Goal: Task Accomplishment & Management: Manage account settings

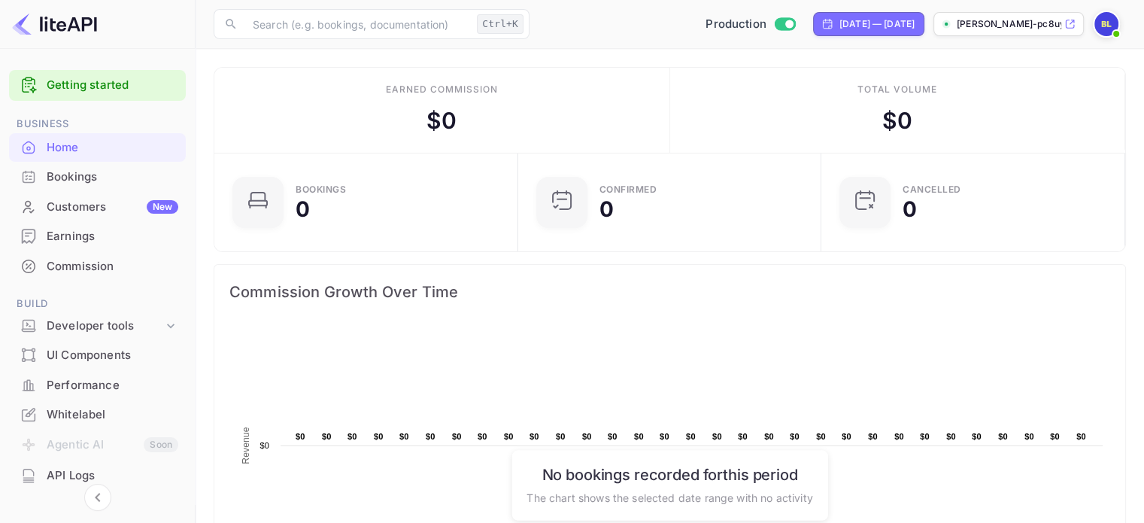
scroll to position [12, 12]
click at [27, 26] on img at bounding box center [54, 24] width 85 height 24
click at [72, 27] on img at bounding box center [54, 24] width 85 height 24
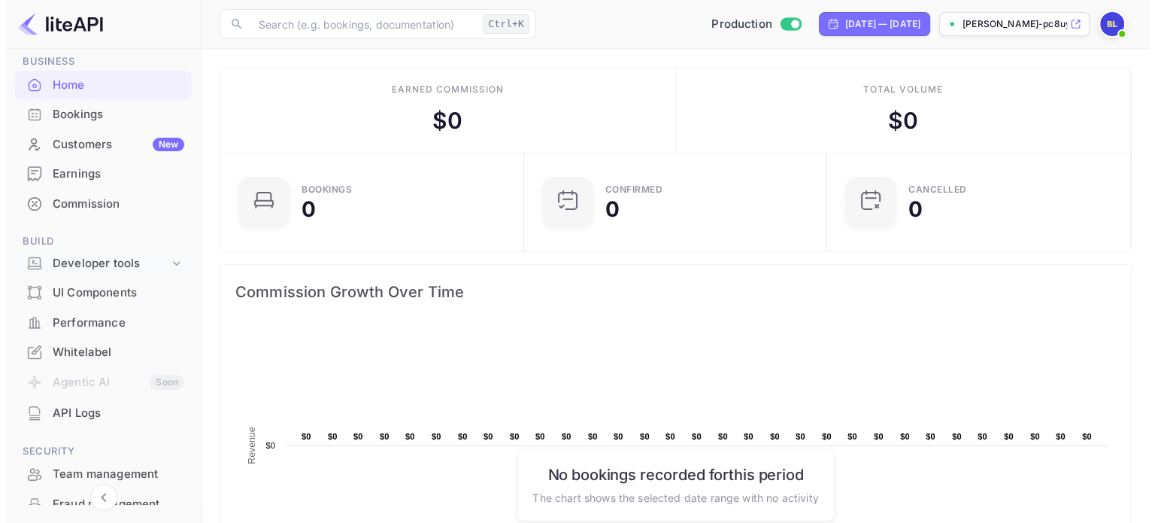
scroll to position [150, 0]
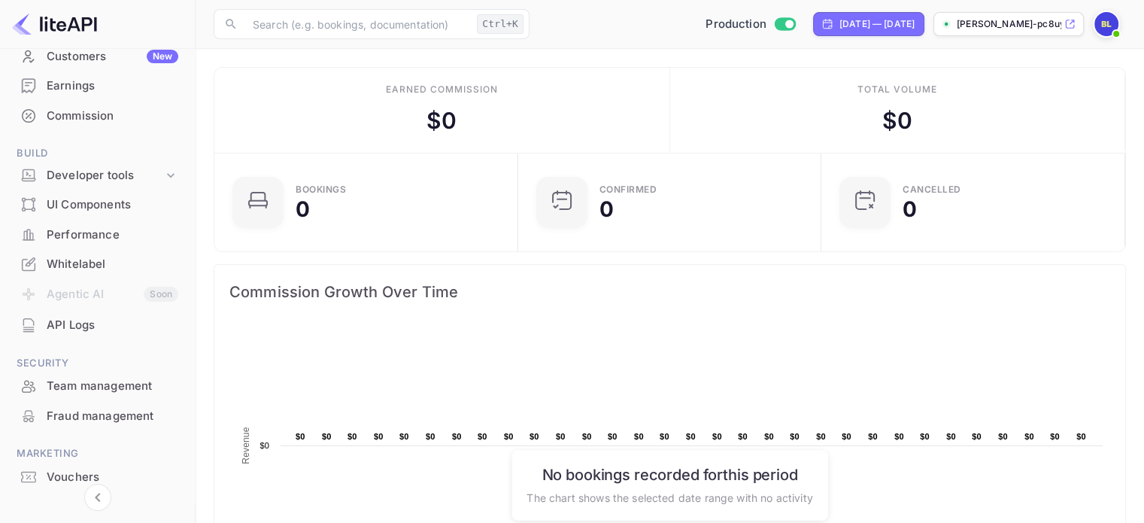
click at [72, 327] on div "API Logs" at bounding box center [113, 325] width 132 height 17
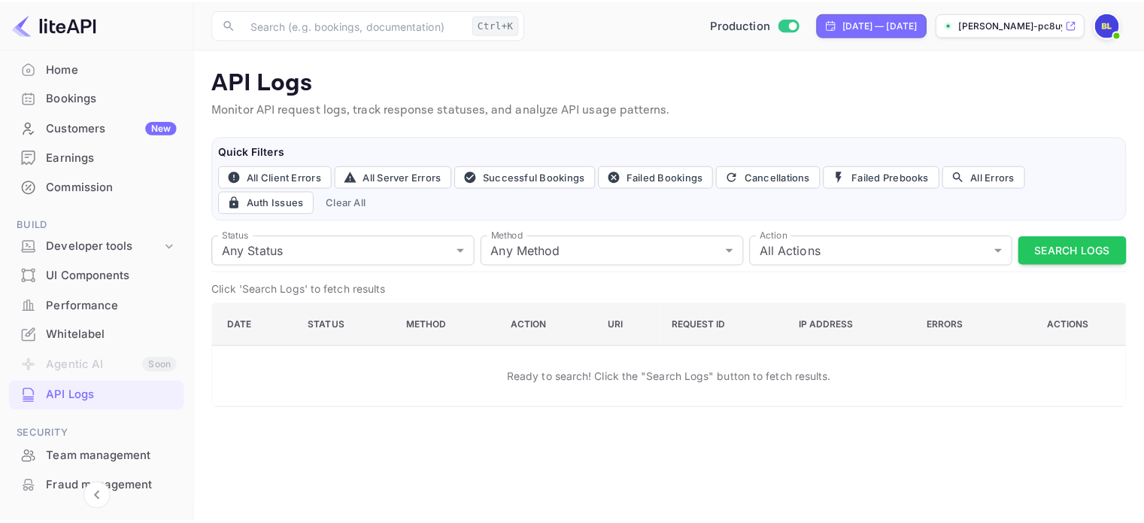
scroll to position [51, 0]
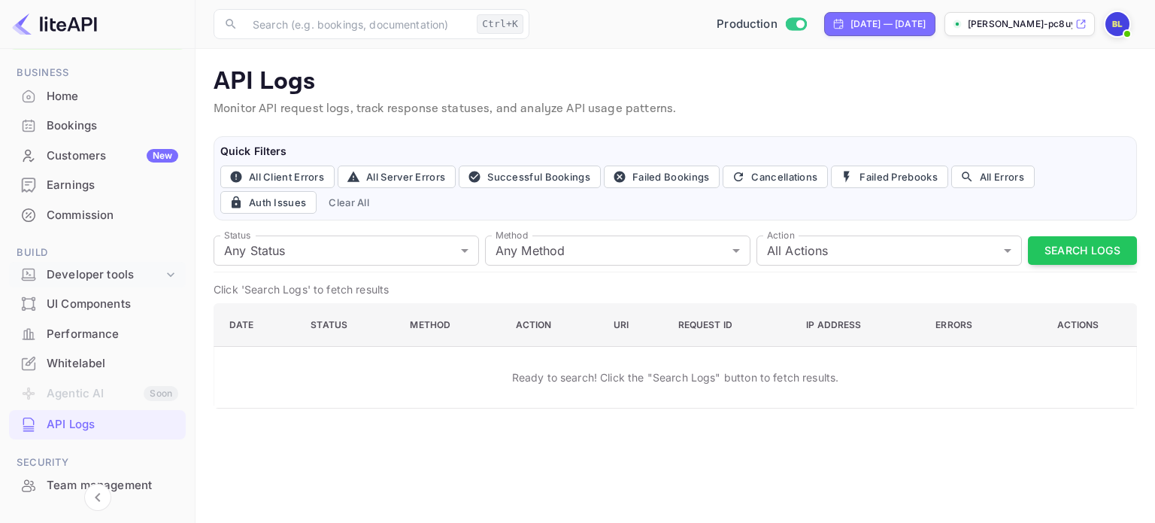
click at [98, 267] on div "Developer tools" at bounding box center [105, 274] width 117 height 17
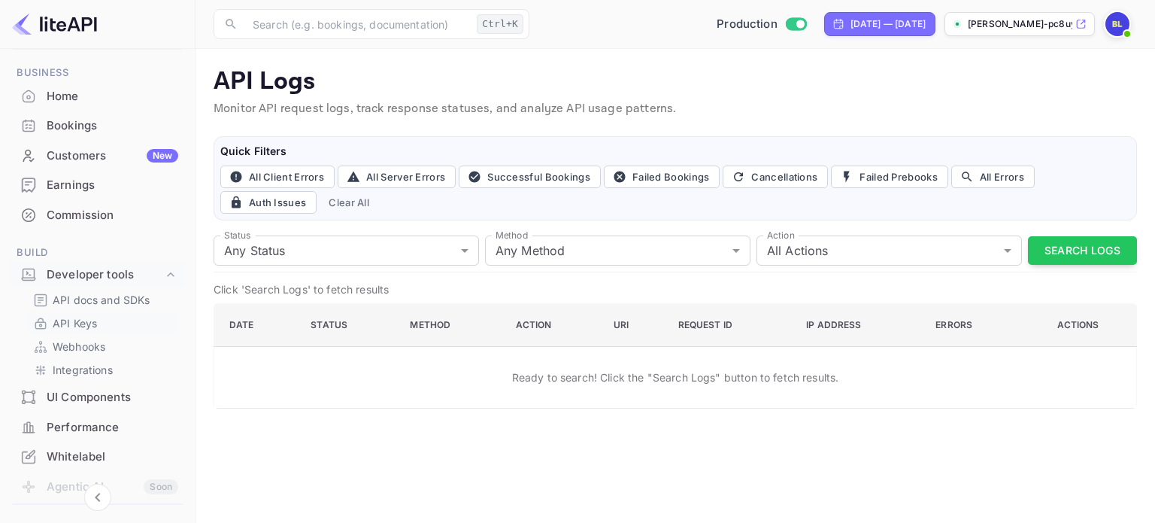
click at [88, 321] on p "API Keys" at bounding box center [75, 323] width 44 height 16
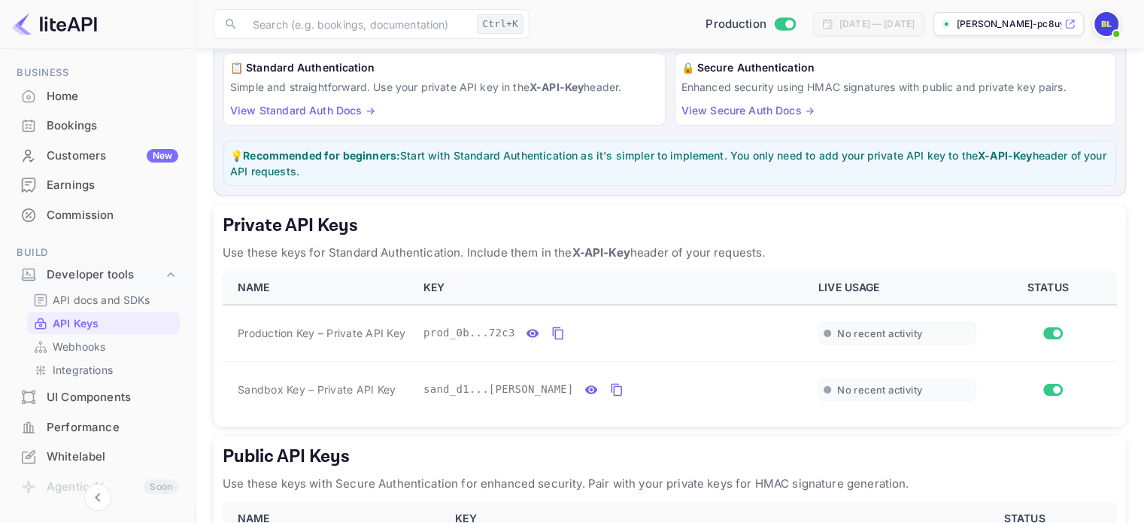
scroll to position [226, 0]
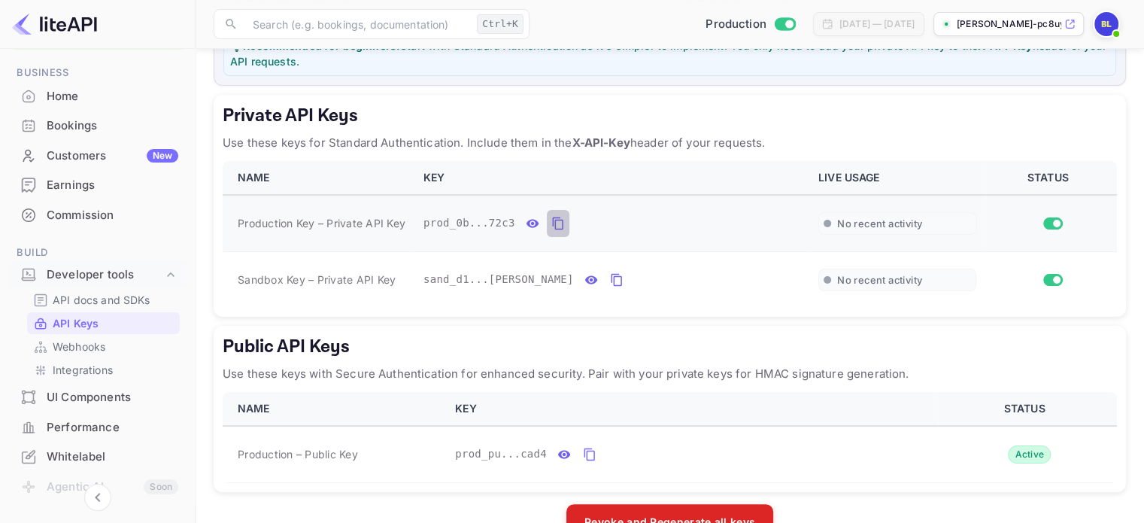
click at [555, 227] on icon "private api keys table" at bounding box center [557, 223] width 11 height 13
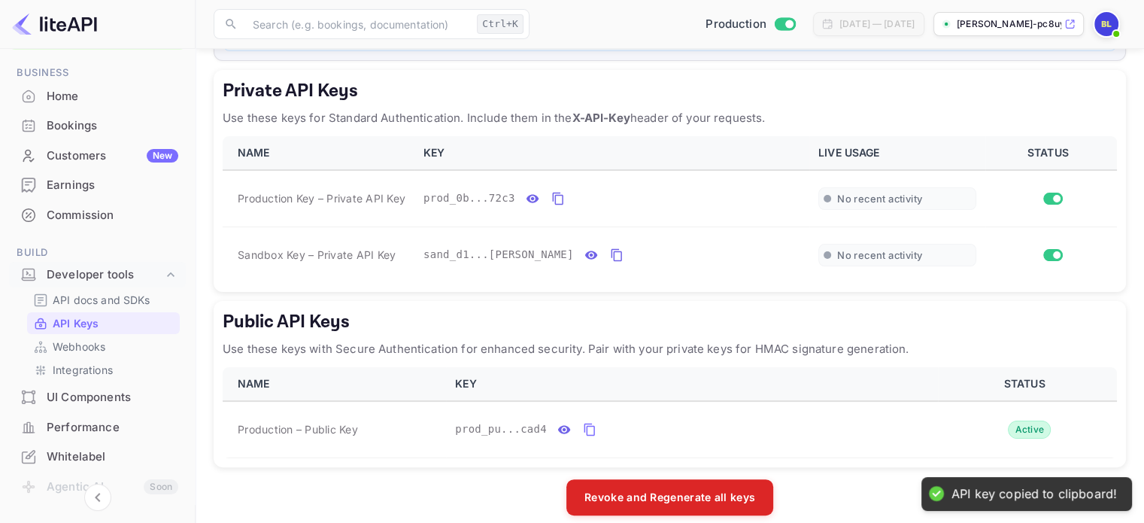
scroll to position [265, 0]
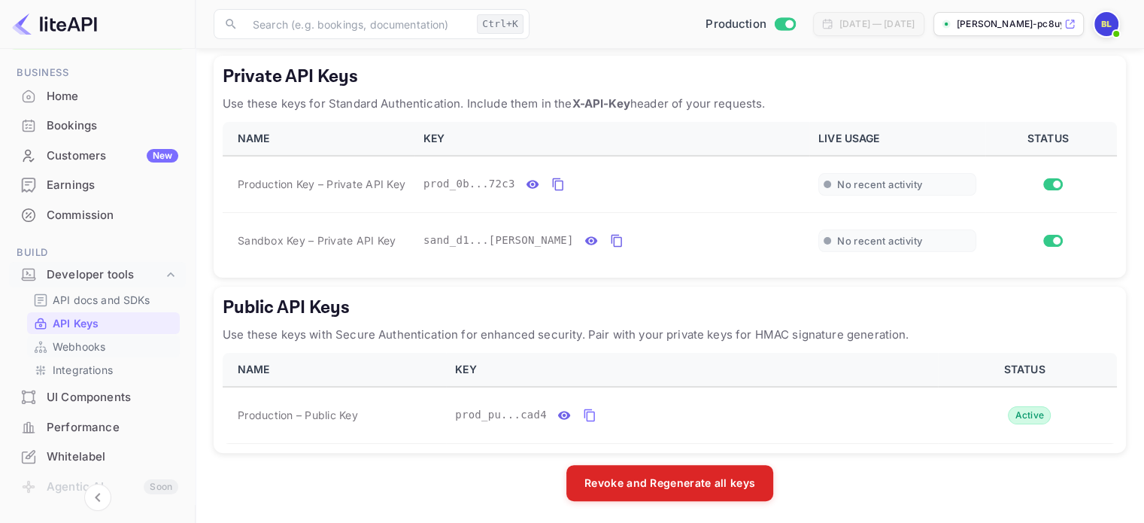
click at [107, 345] on link "Webhooks" at bounding box center [103, 346] width 141 height 16
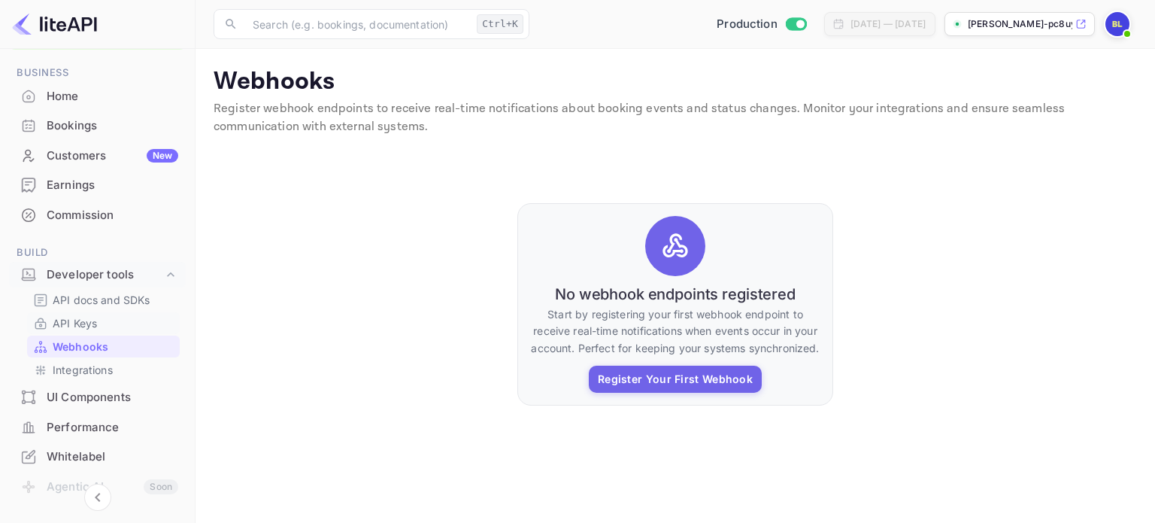
click at [99, 317] on link "API Keys" at bounding box center [103, 323] width 141 height 16
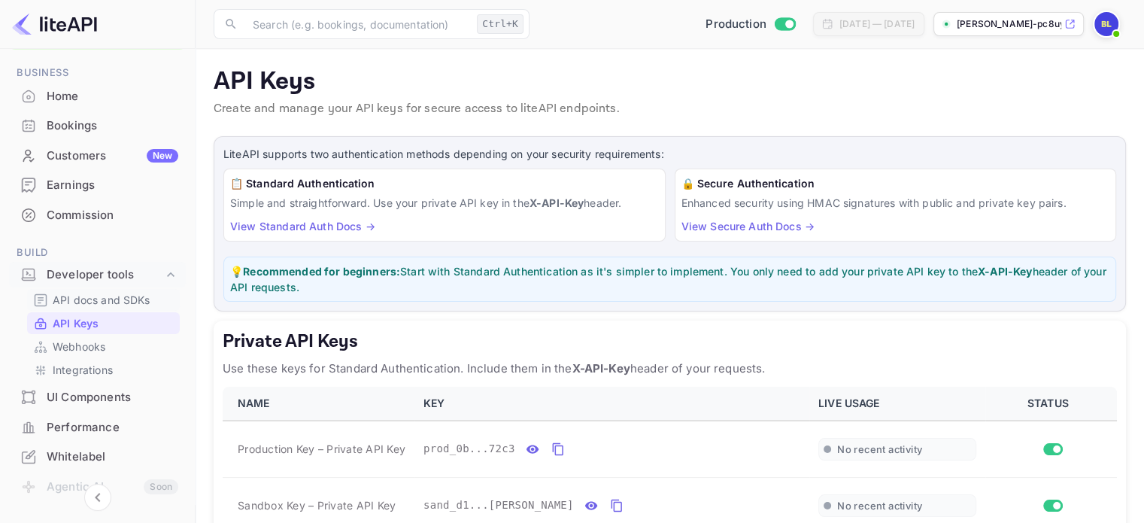
click at [112, 298] on p "API docs and SDKs" at bounding box center [102, 300] width 98 height 16
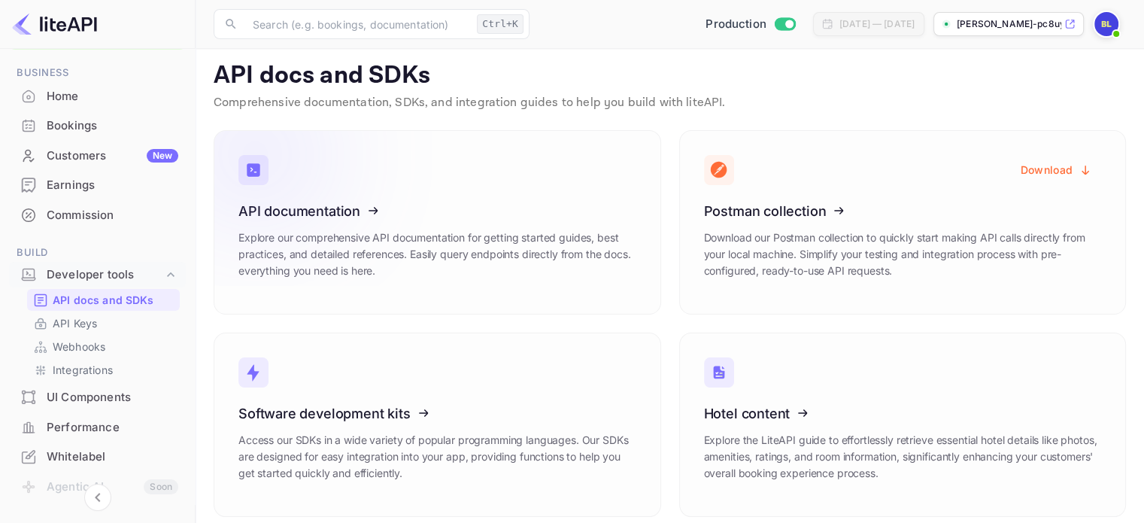
scroll to position [18, 0]
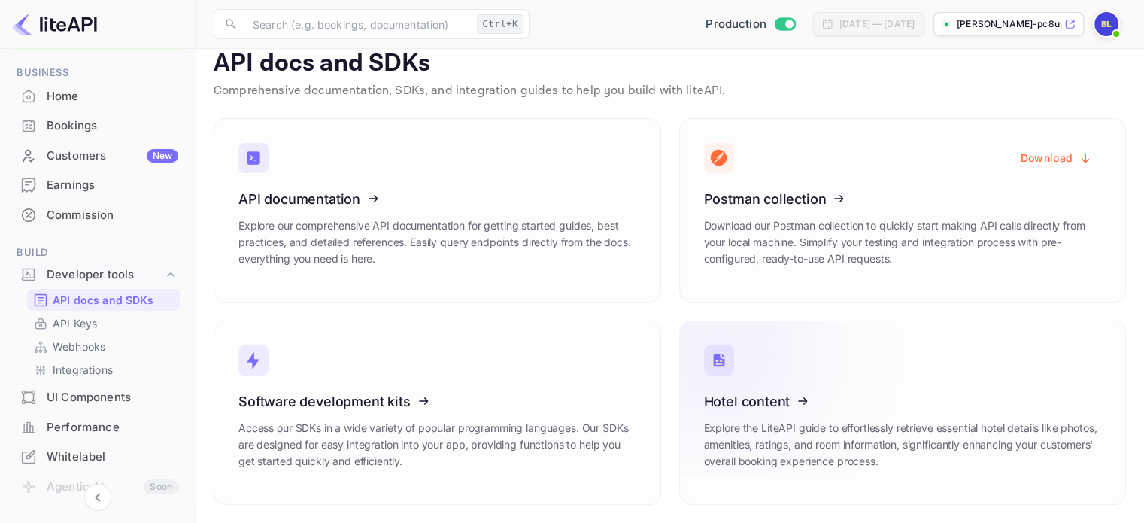
click at [833, 405] on icon at bounding box center [797, 398] width 234 height 155
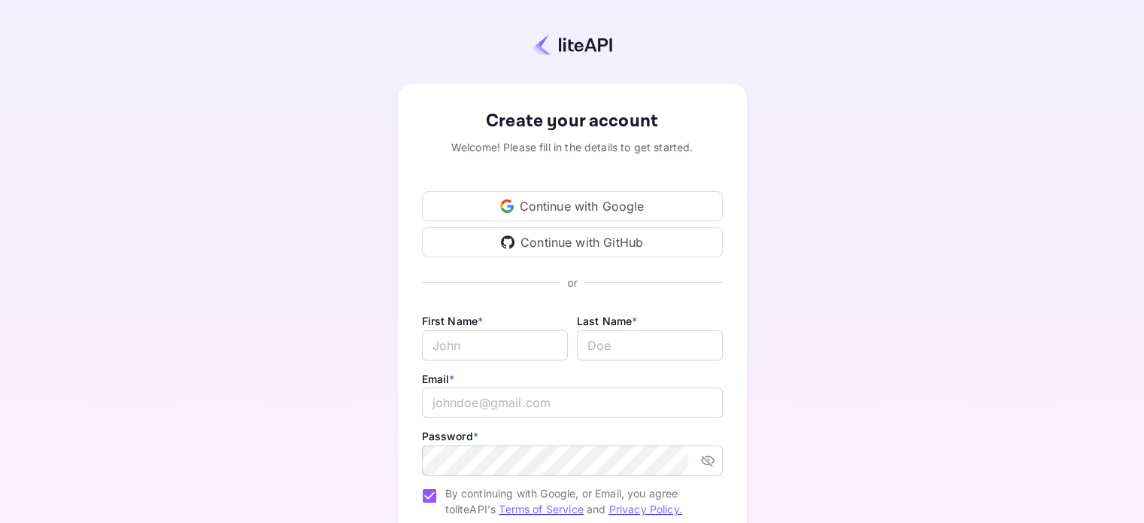
click at [553, 211] on div "Continue with Google" at bounding box center [572, 206] width 301 height 30
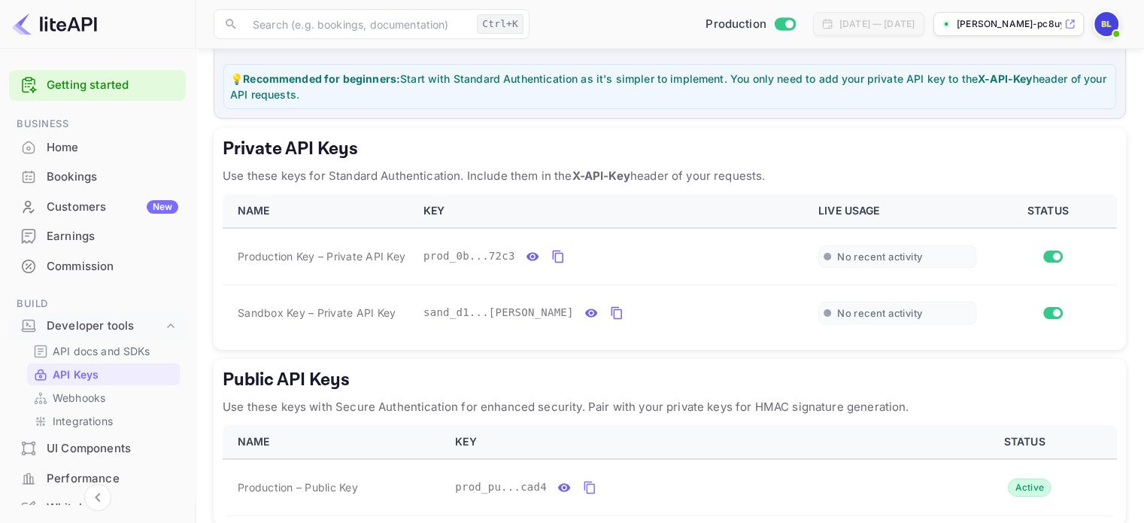
scroll to position [62, 0]
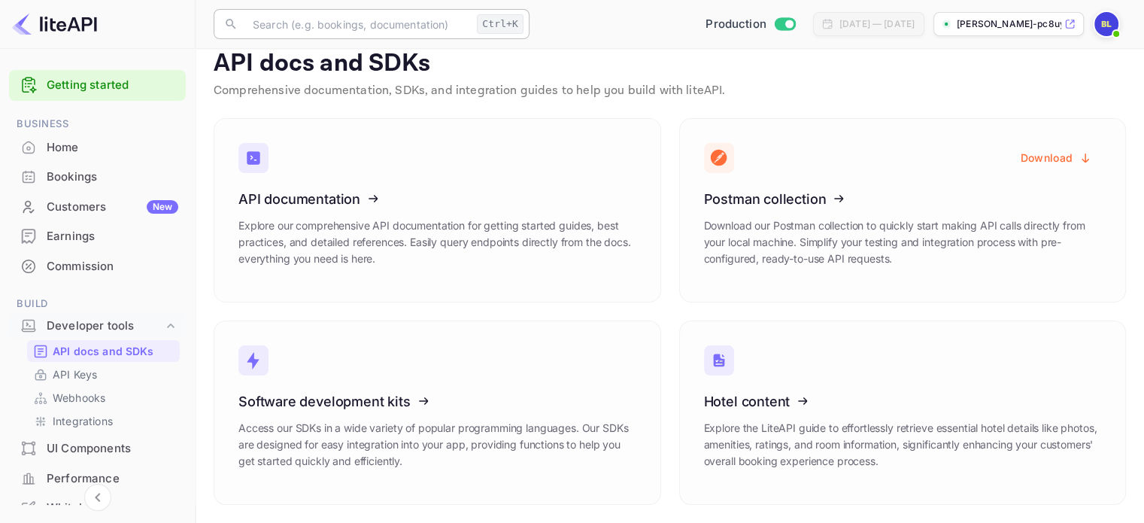
click at [356, 26] on input "text" at bounding box center [357, 24] width 227 height 30
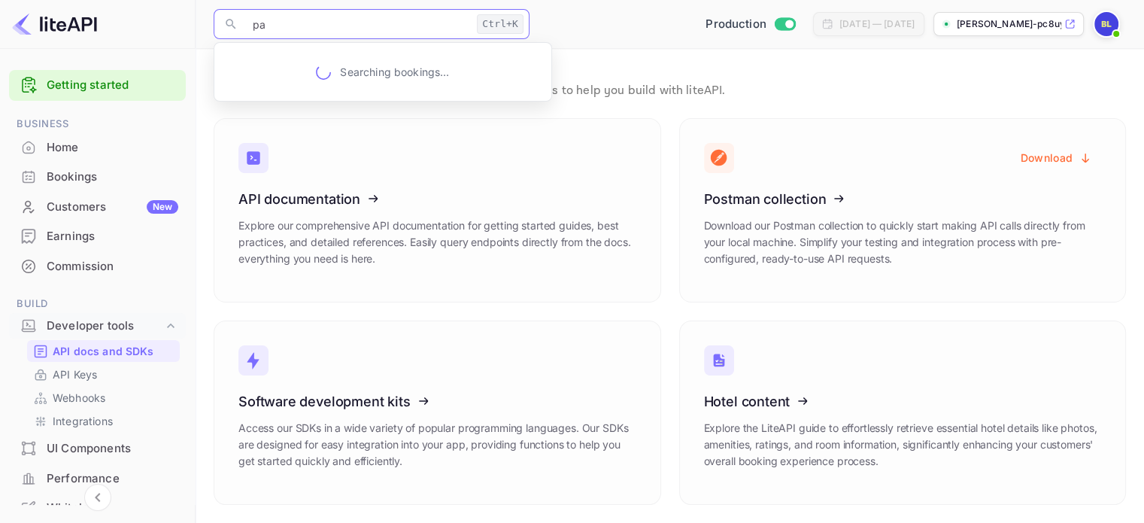
type input "p"
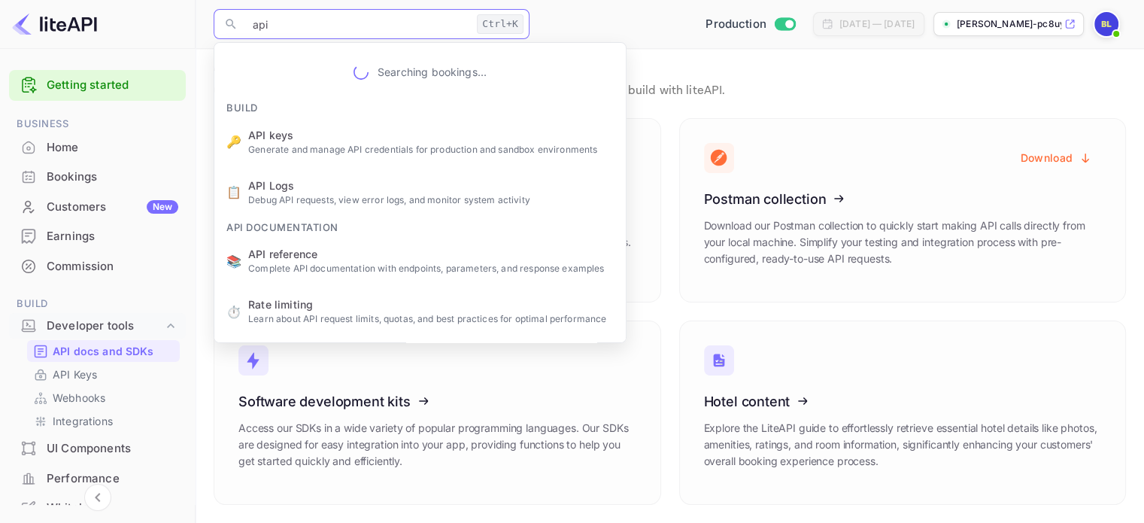
type input "api"
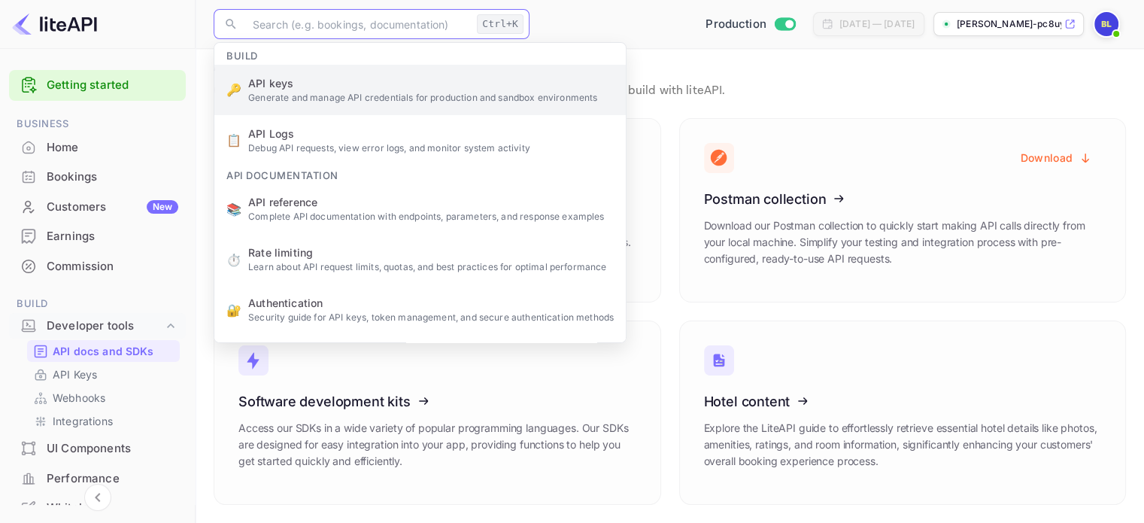
click at [396, 92] on ul "Build 🔑 API keys Generate and manage API credentials for production and sandbox…" at bounding box center [419, 351] width 411 height 616
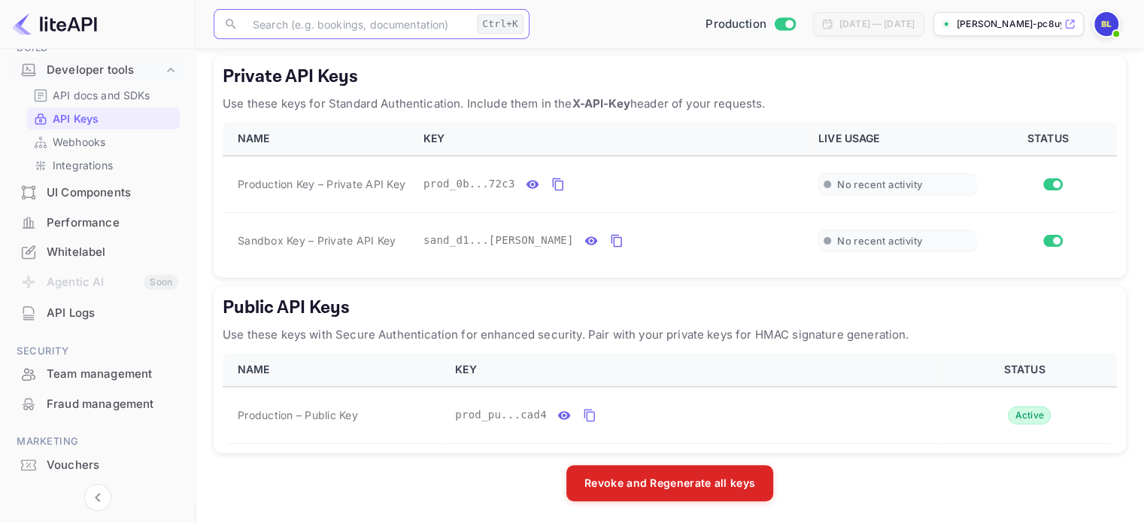
scroll to position [220, 0]
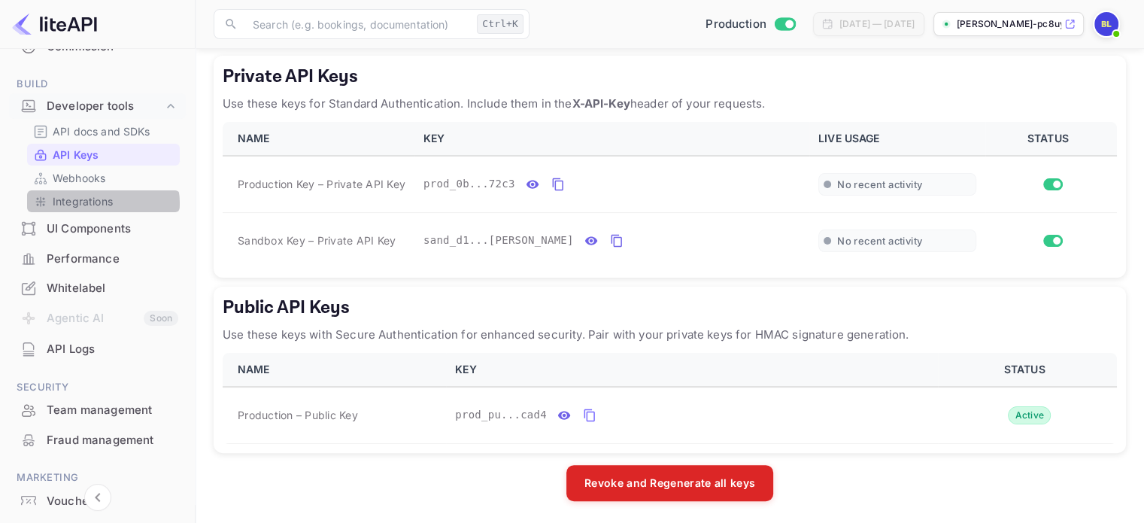
click at [102, 202] on p "Integrations" at bounding box center [83, 201] width 60 height 16
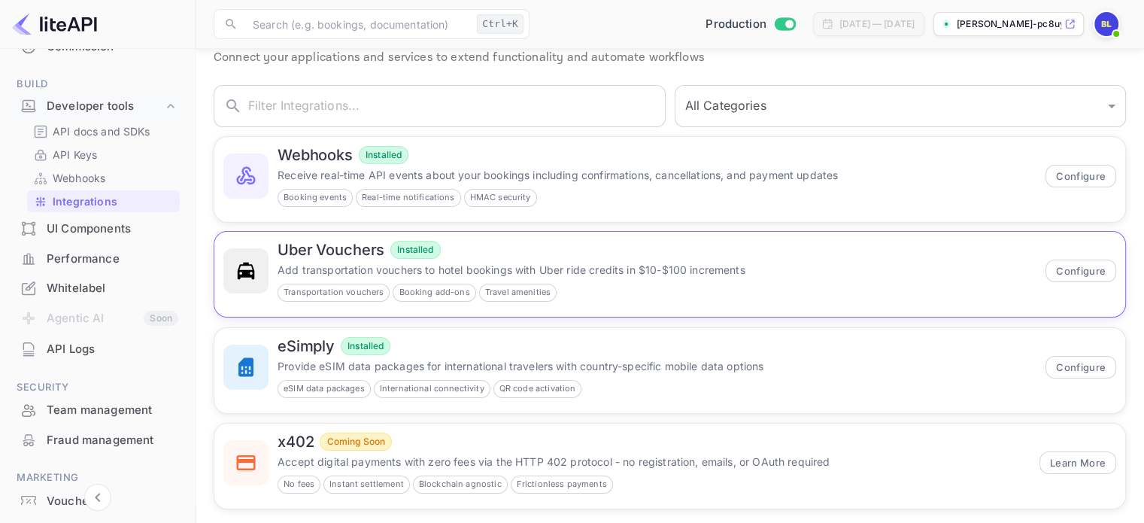
scroll to position [66, 0]
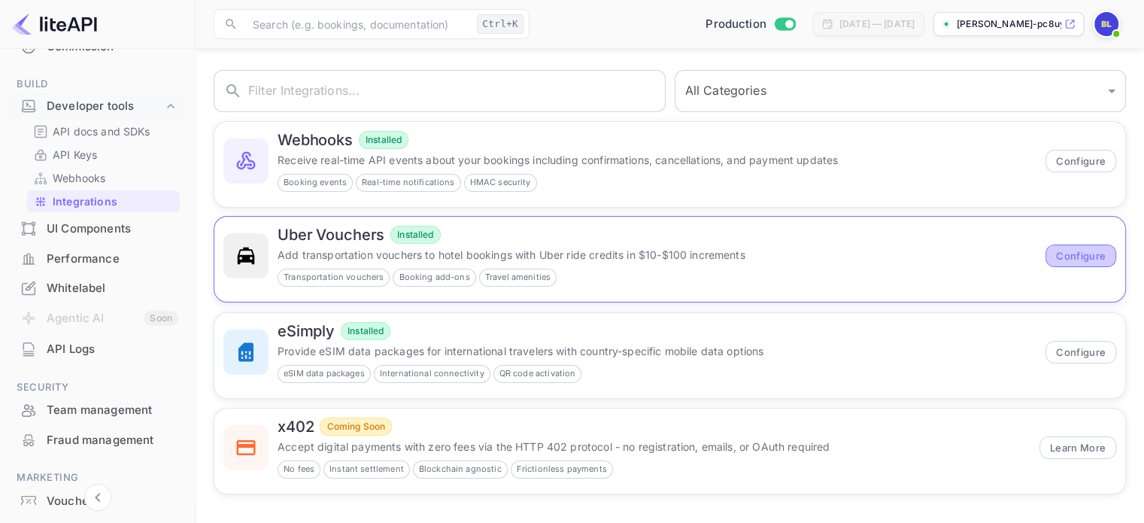
click at [1103, 253] on button "Configure" at bounding box center [1080, 255] width 71 height 23
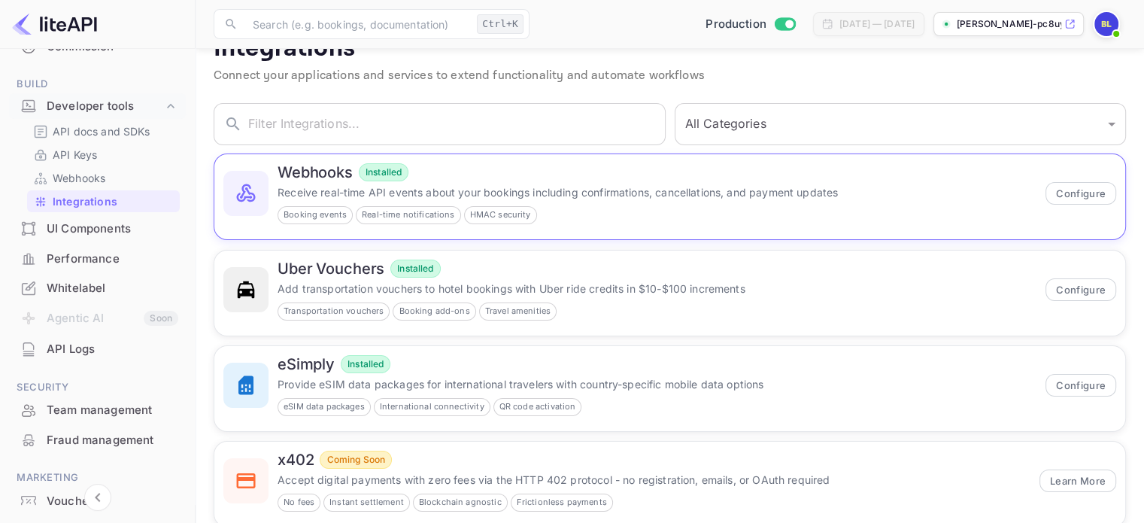
scroll to position [66, 0]
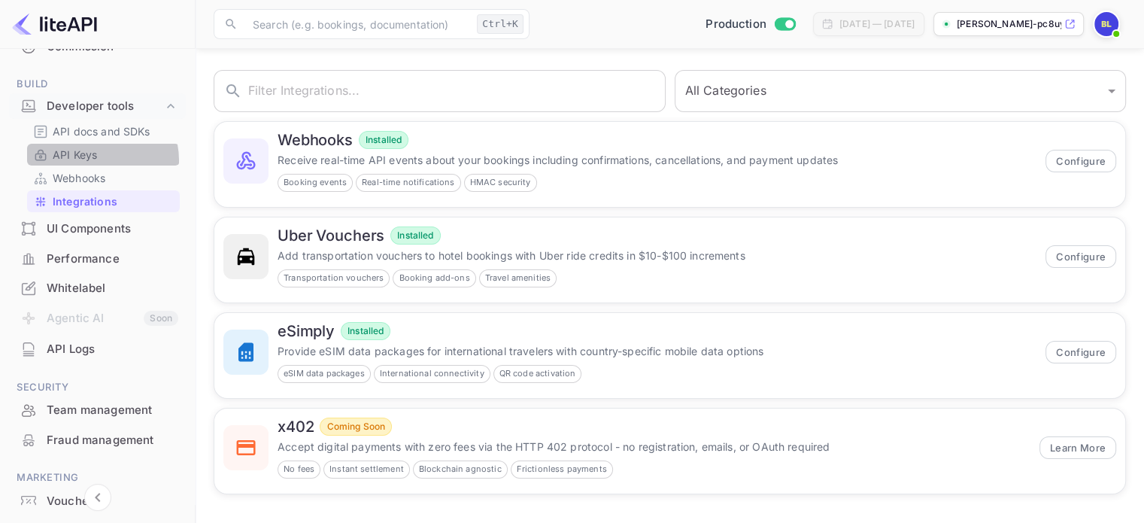
click at [95, 159] on p "API Keys" at bounding box center [75, 155] width 44 height 16
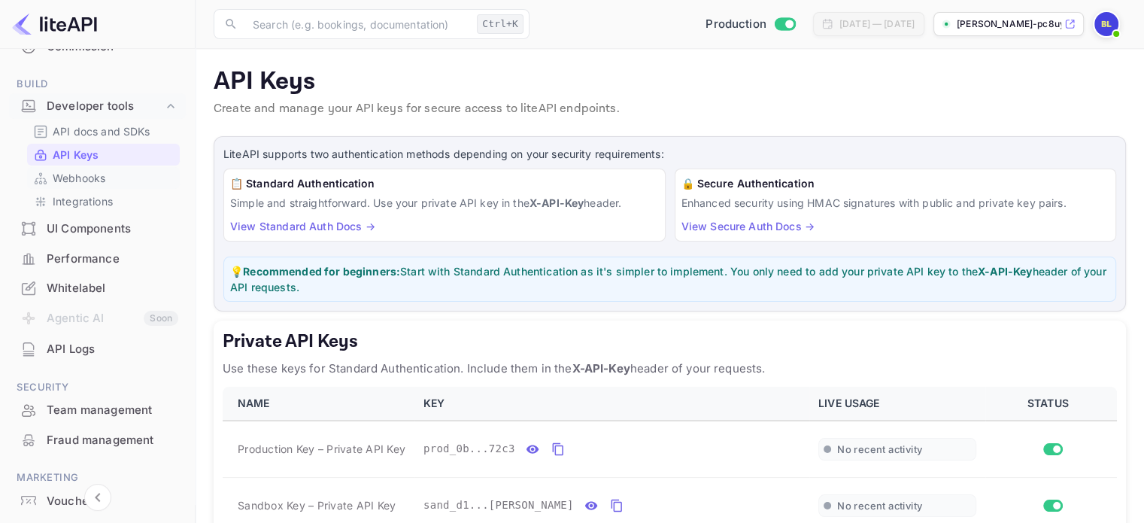
click at [89, 183] on p "Webhooks" at bounding box center [79, 178] width 53 height 16
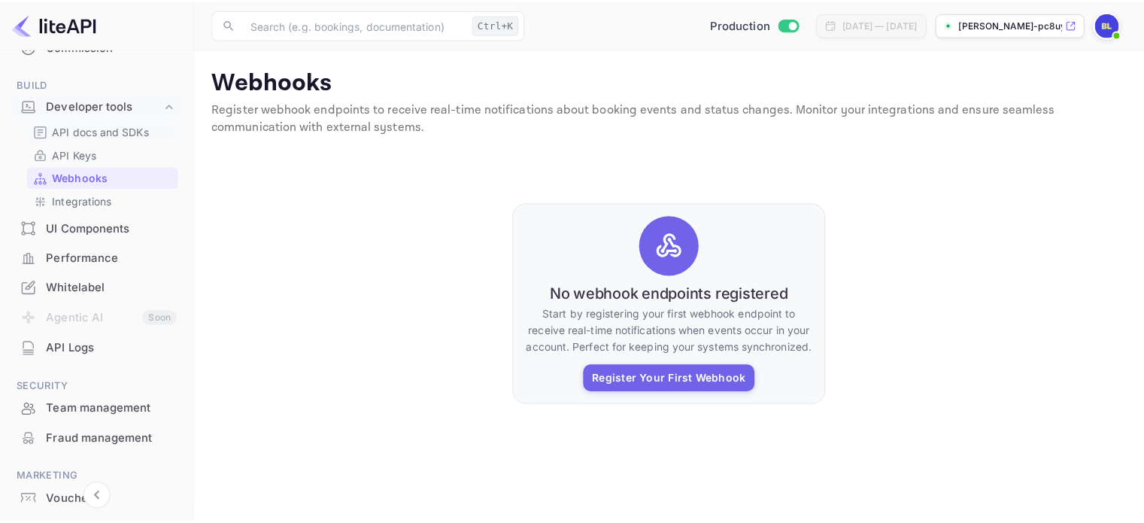
scroll to position [144, 0]
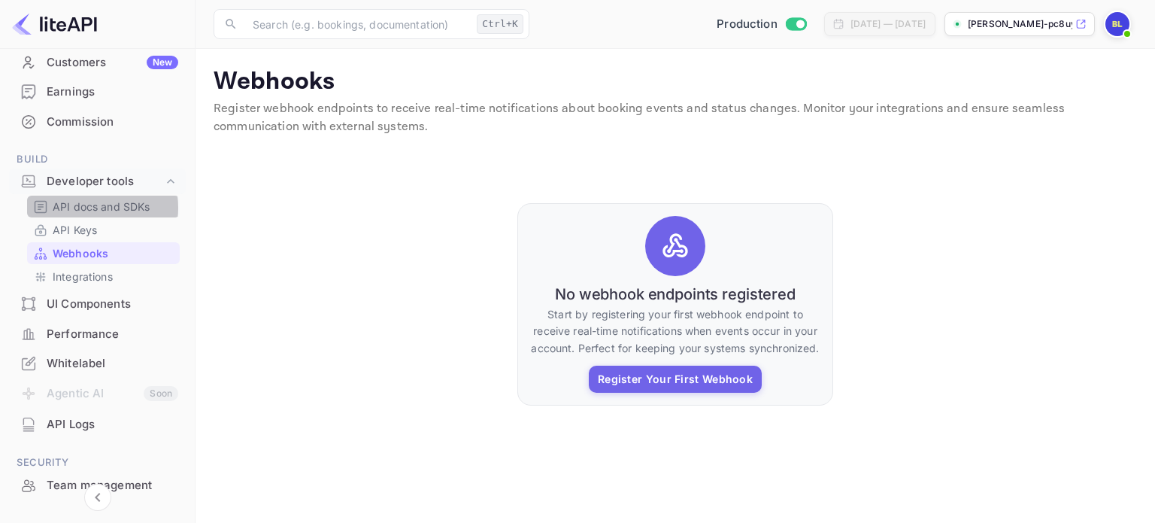
click at [86, 207] on p "API docs and SDKs" at bounding box center [102, 206] width 98 height 16
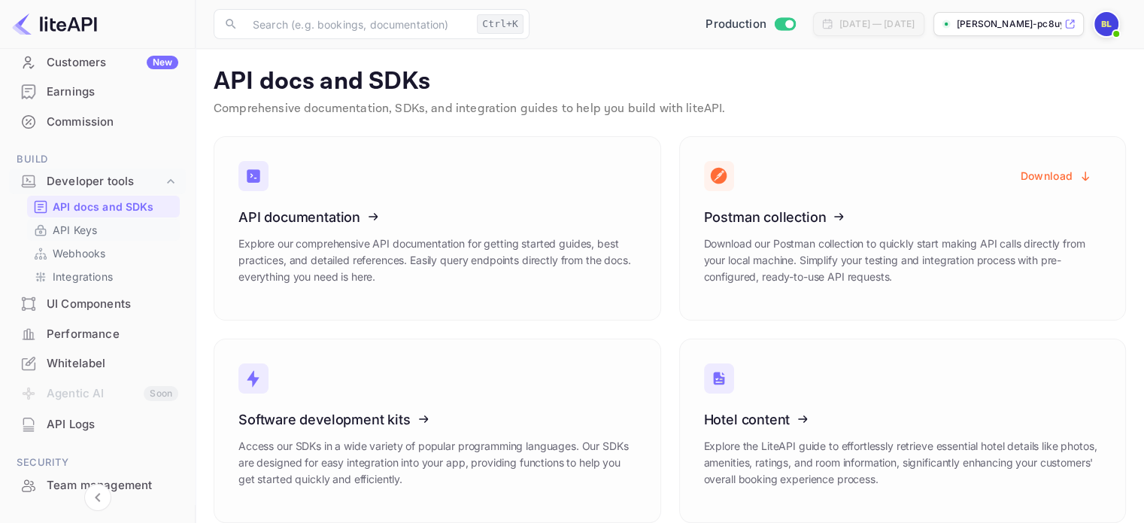
click at [95, 225] on p "API Keys" at bounding box center [75, 230] width 44 height 16
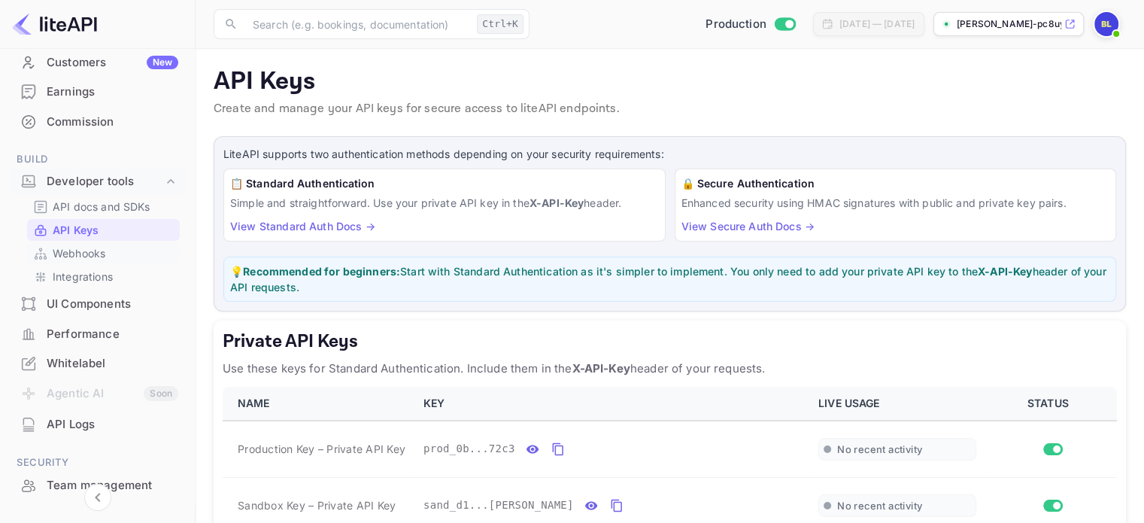
click at [90, 253] on p "Webhooks" at bounding box center [79, 253] width 53 height 16
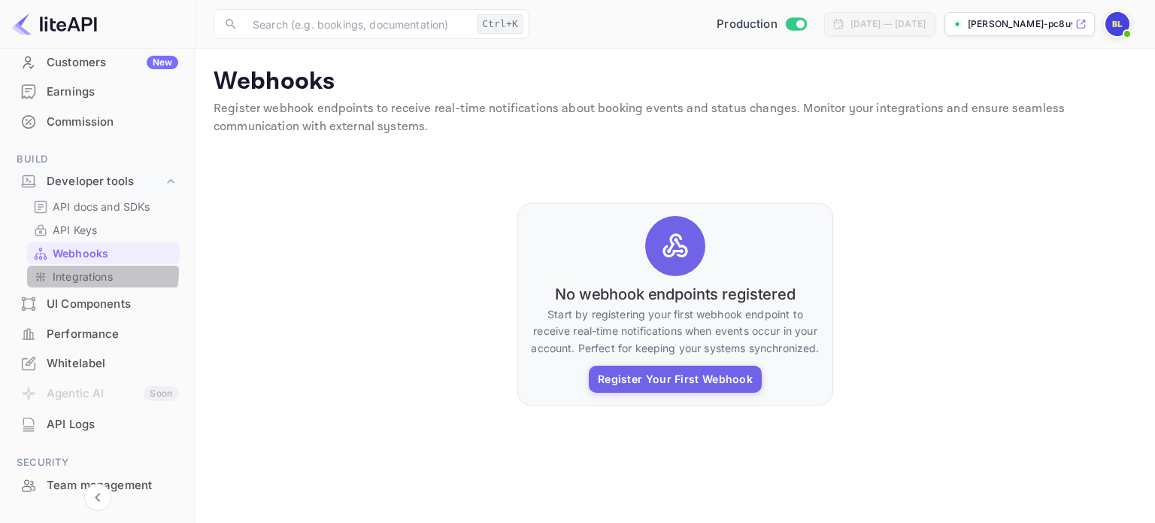
click at [92, 271] on p "Integrations" at bounding box center [83, 276] width 60 height 16
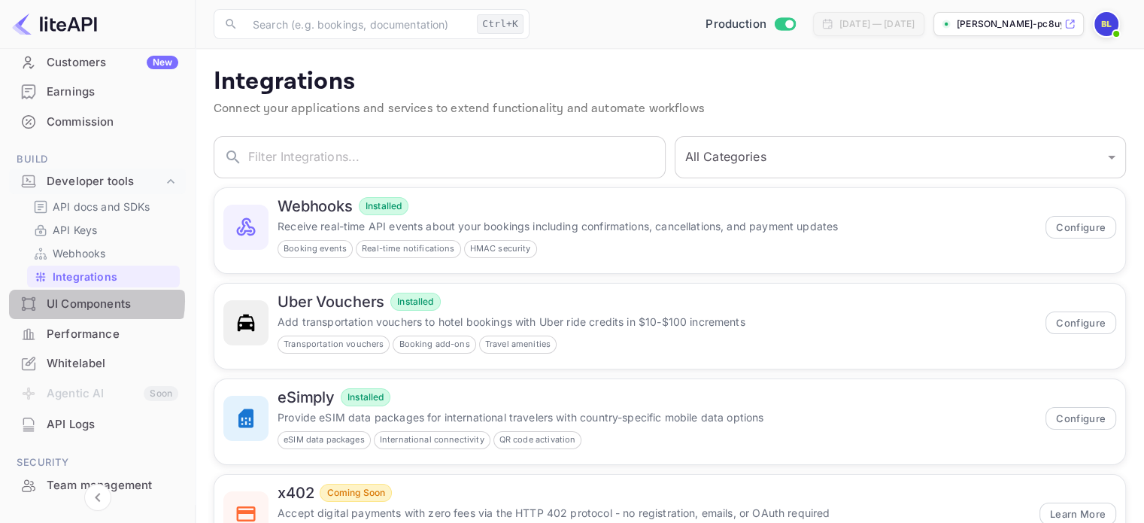
click at [86, 300] on div "UI Components" at bounding box center [113, 303] width 132 height 17
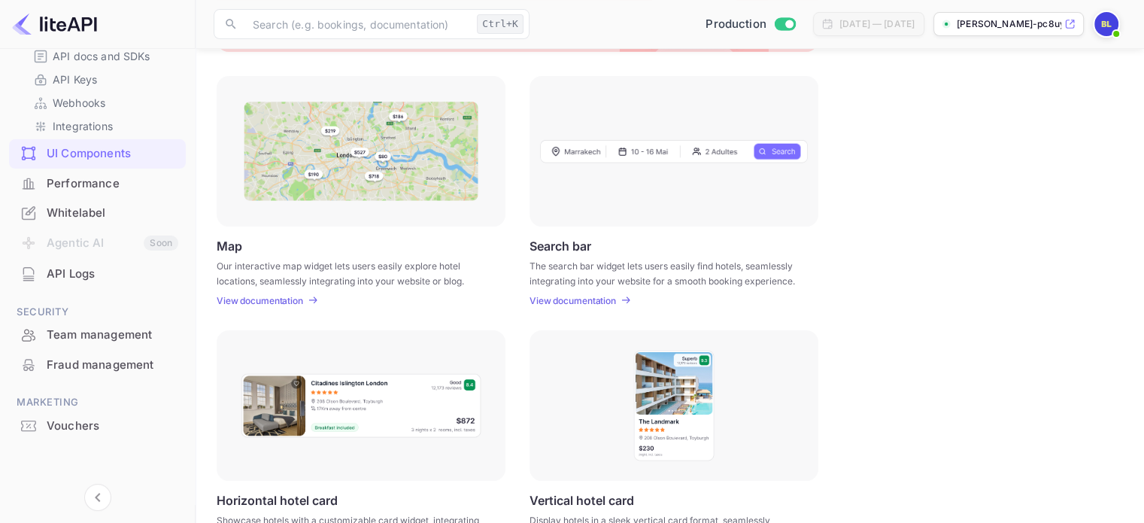
scroll to position [220, 0]
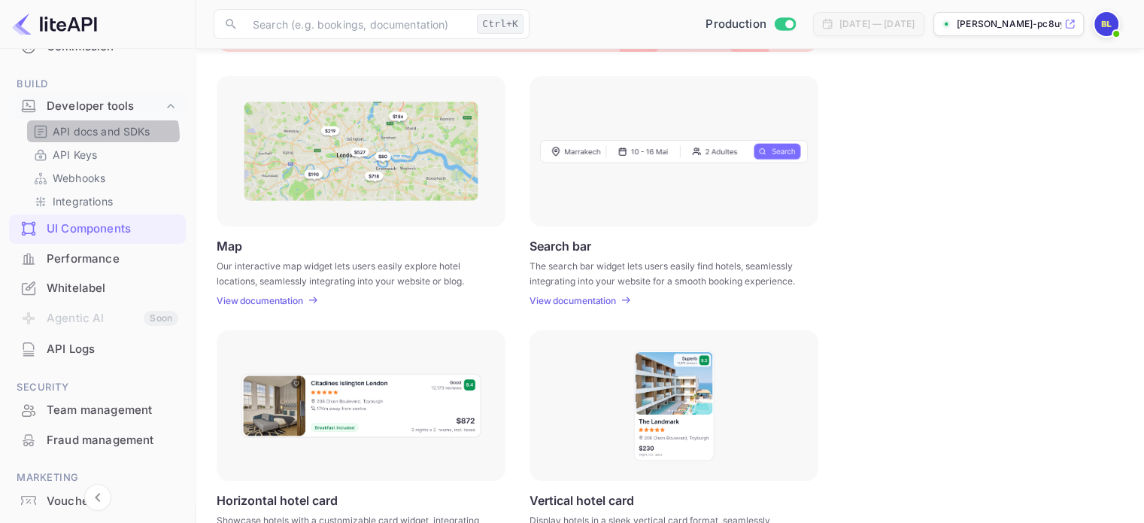
click at [89, 138] on p "API docs and SDKs" at bounding box center [102, 131] width 98 height 16
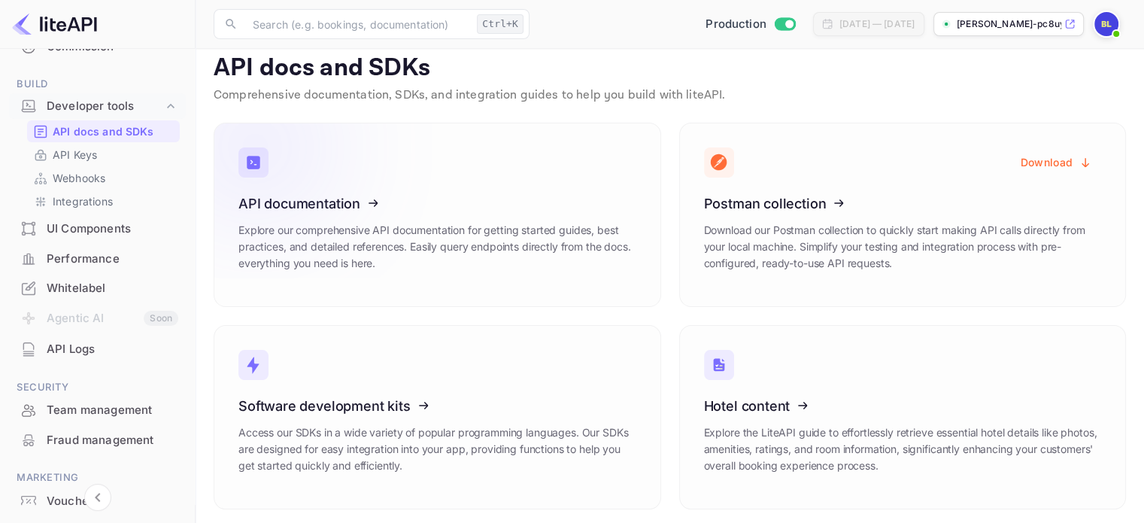
scroll to position [18, 0]
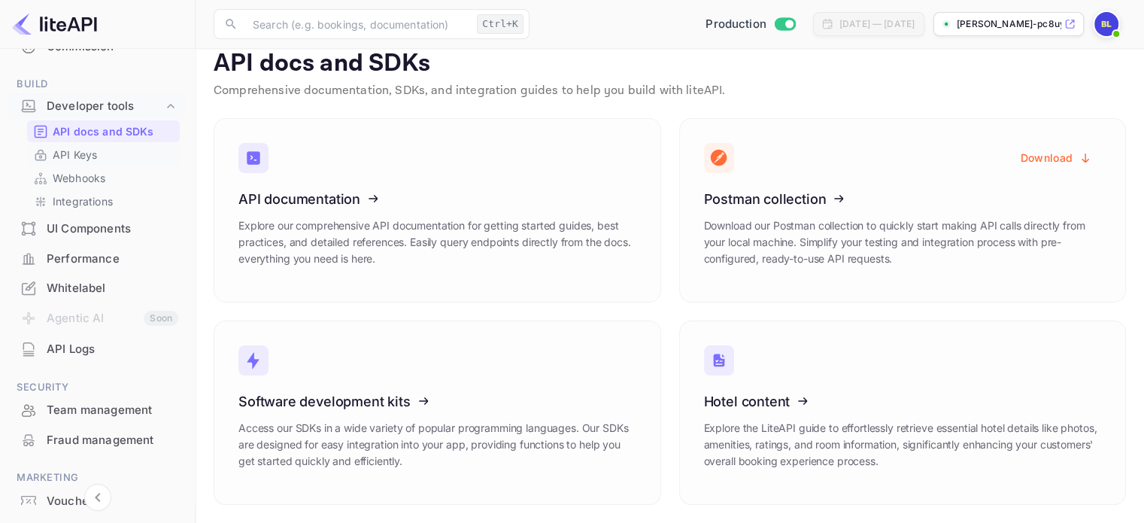
click at [98, 153] on link "API Keys" at bounding box center [103, 155] width 141 height 16
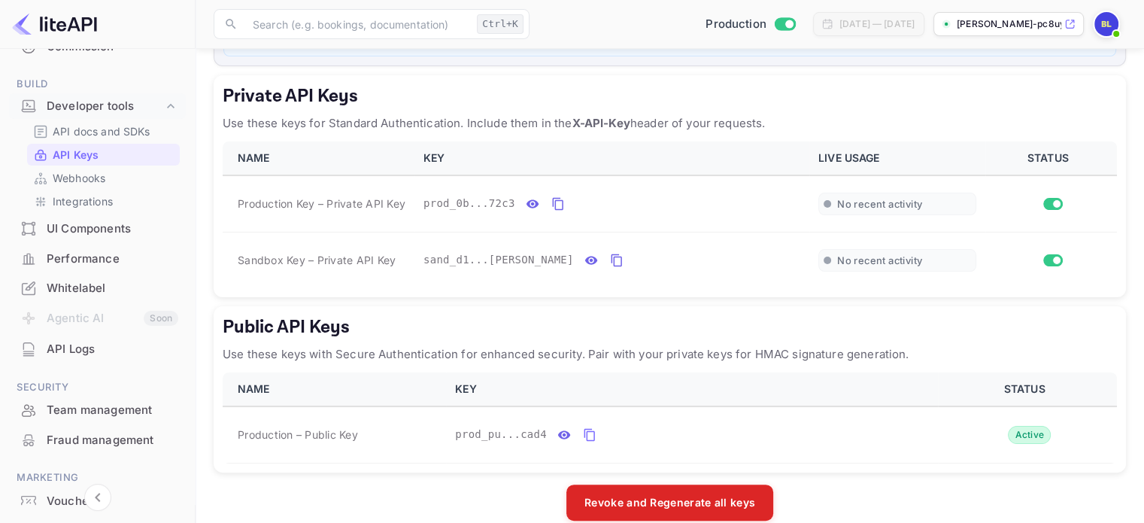
scroll to position [265, 0]
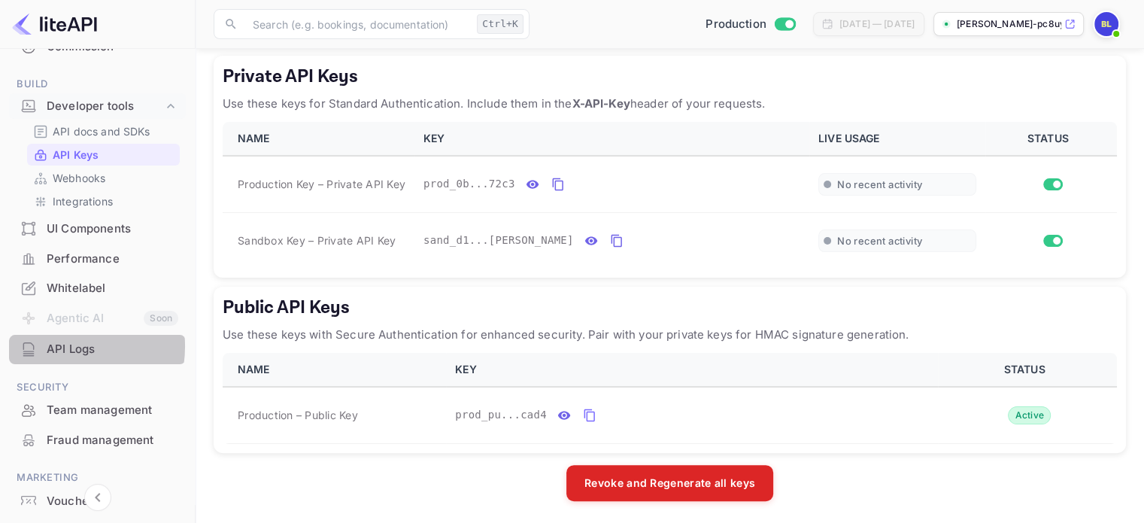
click at [54, 345] on div "API Logs" at bounding box center [113, 349] width 132 height 17
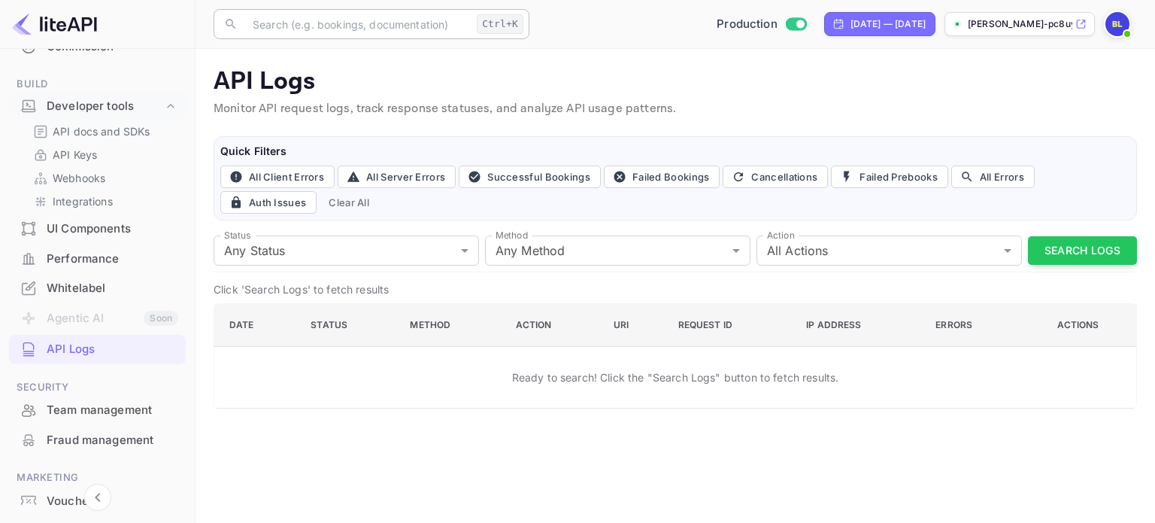
click at [310, 22] on input "text" at bounding box center [357, 24] width 227 height 30
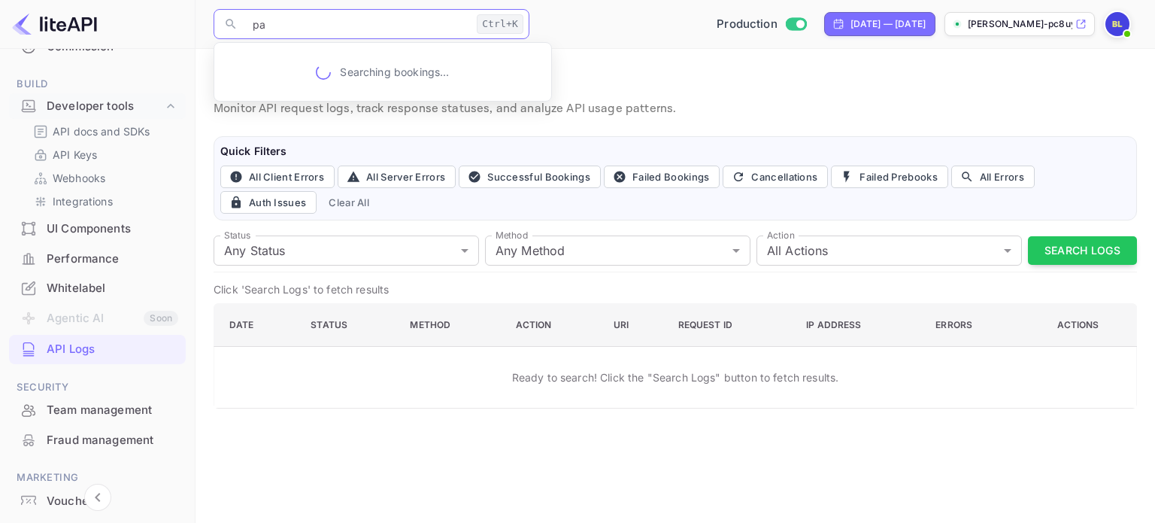
type input "p"
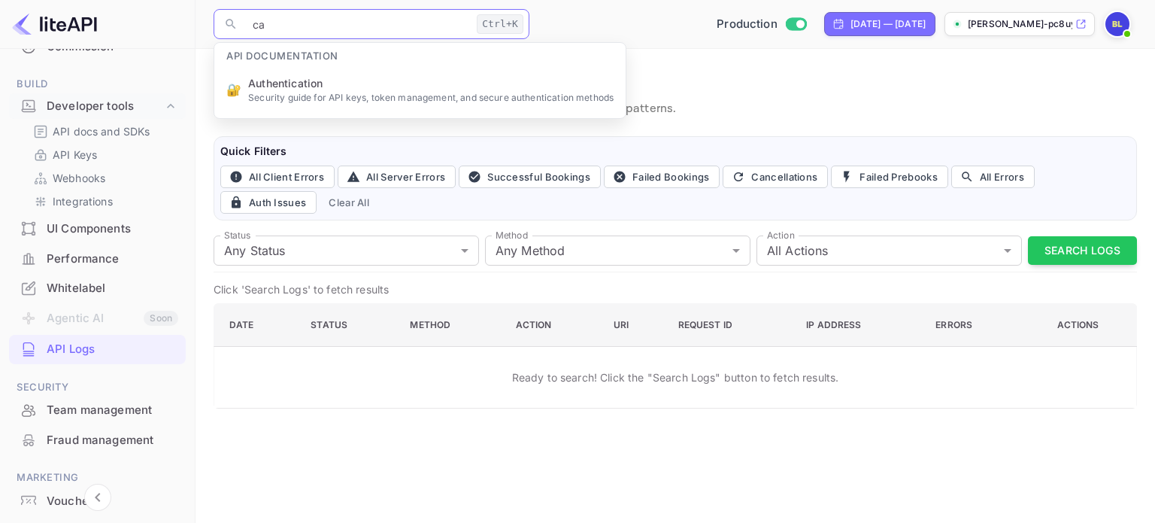
type input "c"
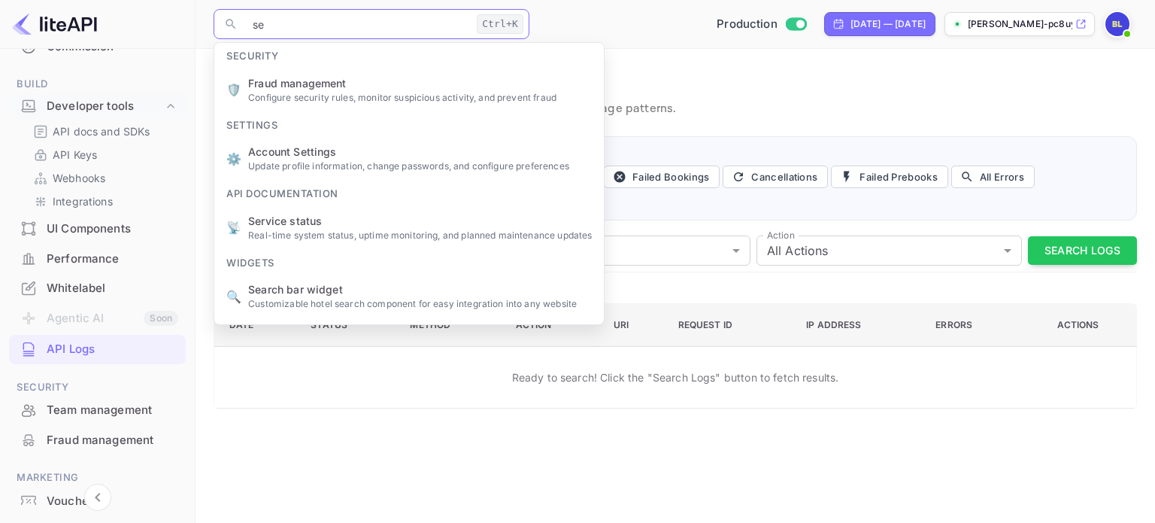
type input "s"
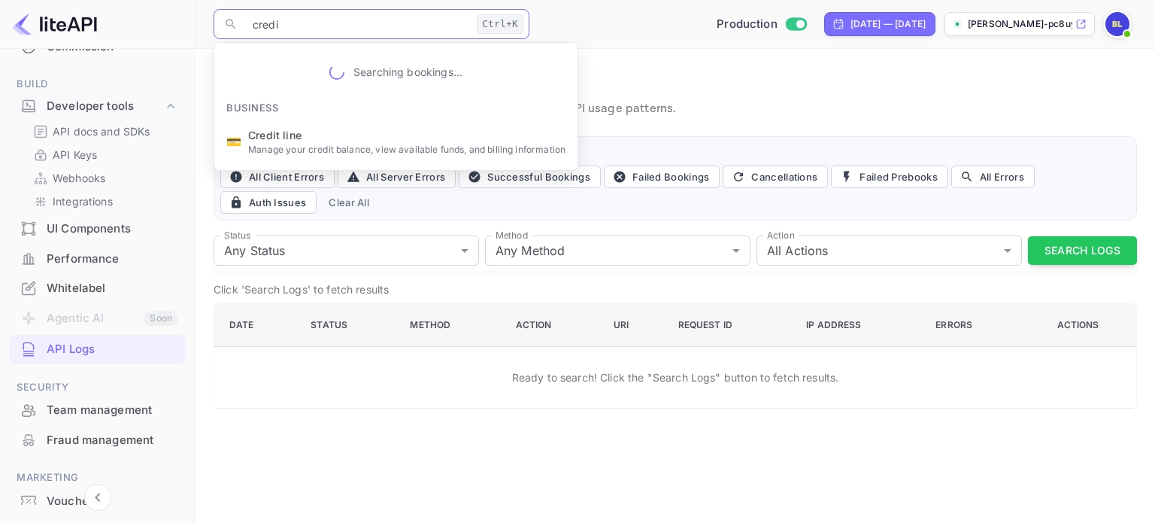
type input "credit"
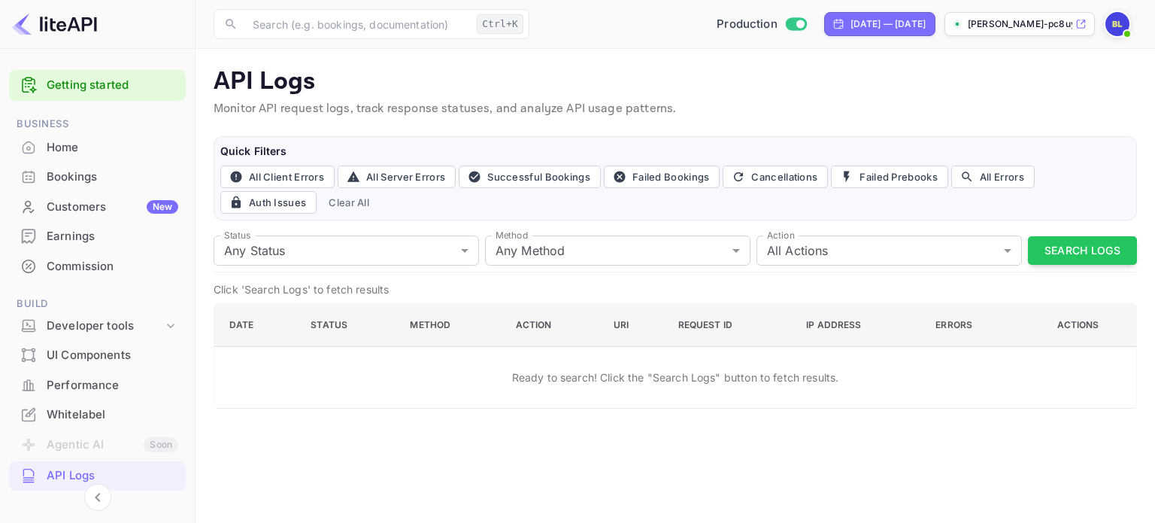
click at [85, 141] on div "Home" at bounding box center [113, 147] width 132 height 17
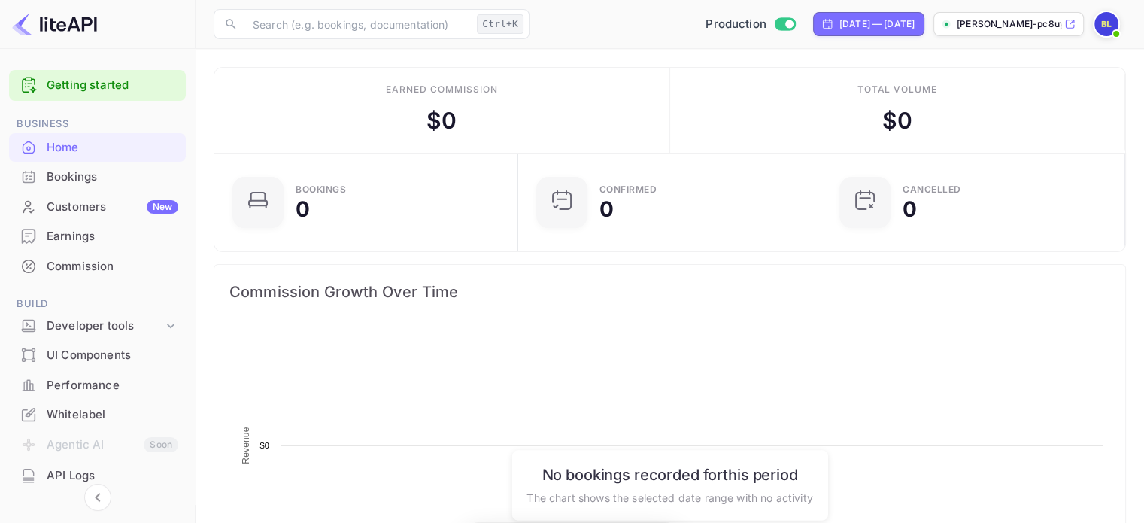
scroll to position [233, 283]
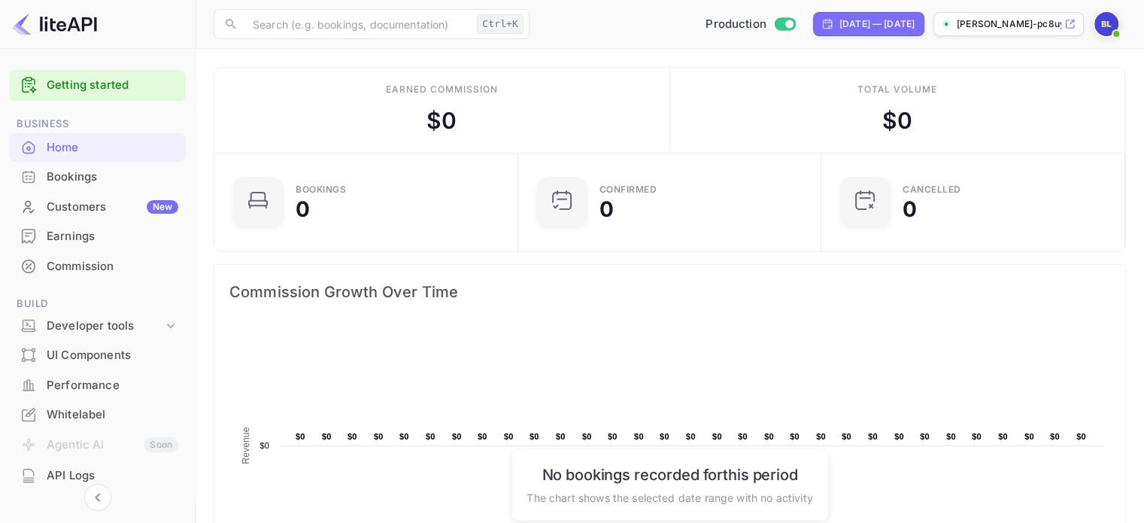
click at [68, 183] on div "Bookings" at bounding box center [113, 176] width 132 height 17
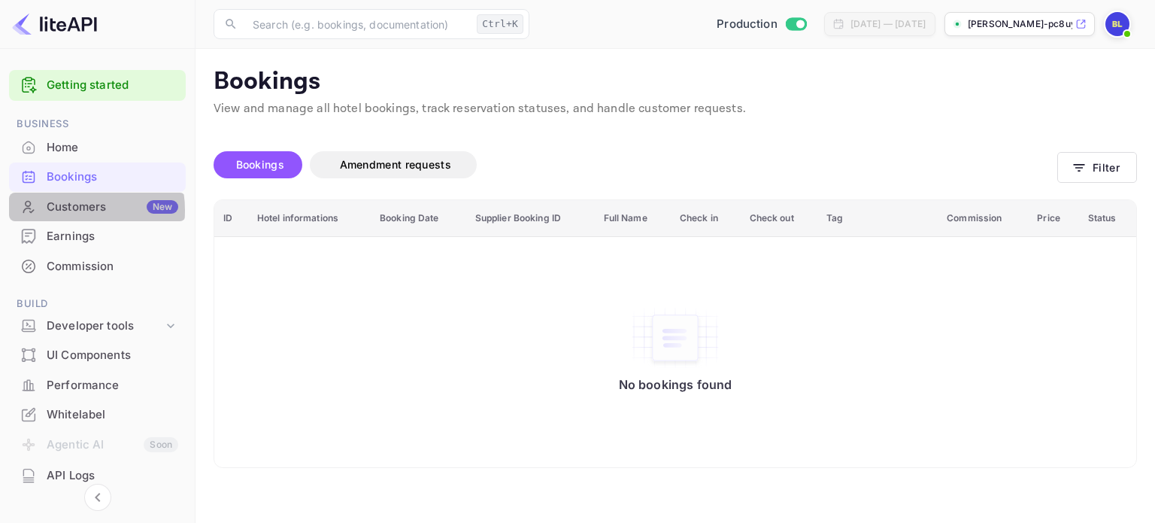
click at [64, 210] on div "Customers New" at bounding box center [113, 206] width 132 height 17
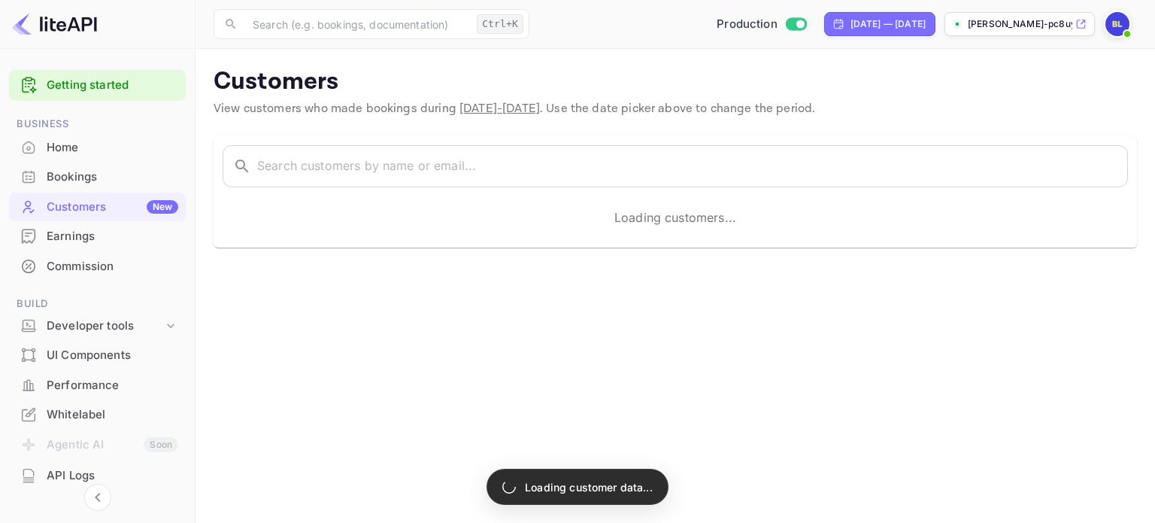
click at [61, 234] on div "Earnings" at bounding box center [113, 236] width 132 height 17
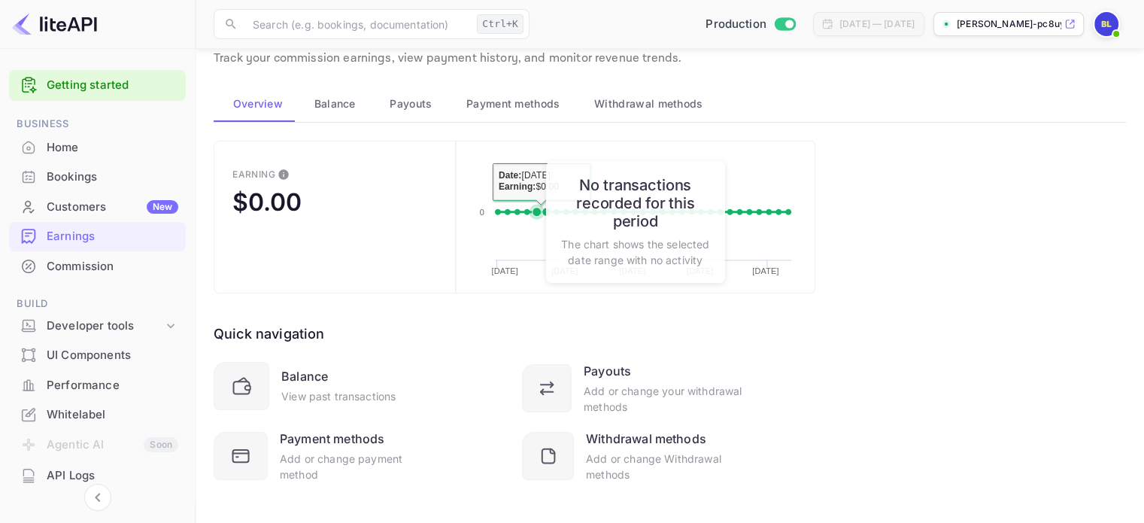
scroll to position [65, 0]
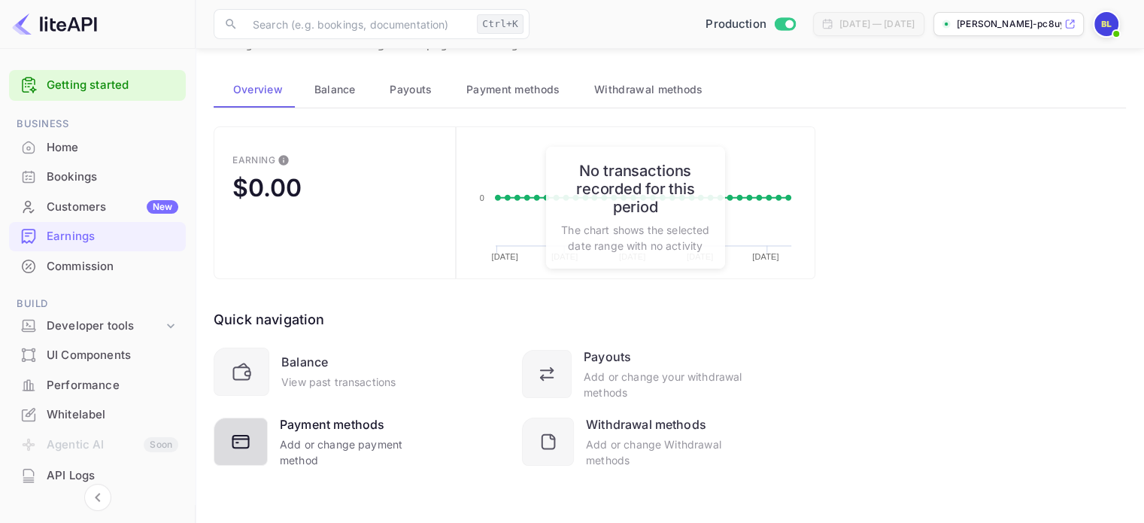
click at [300, 436] on div "Add or change payment method" at bounding box center [357, 452] width 155 height 32
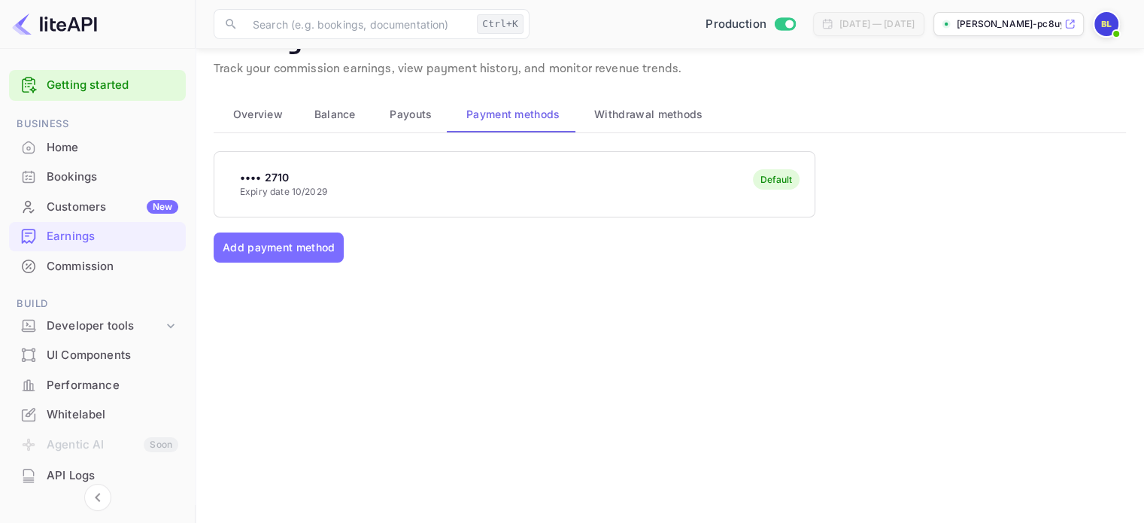
scroll to position [39, 0]
click at [118, 231] on div "Earnings" at bounding box center [113, 236] width 132 height 17
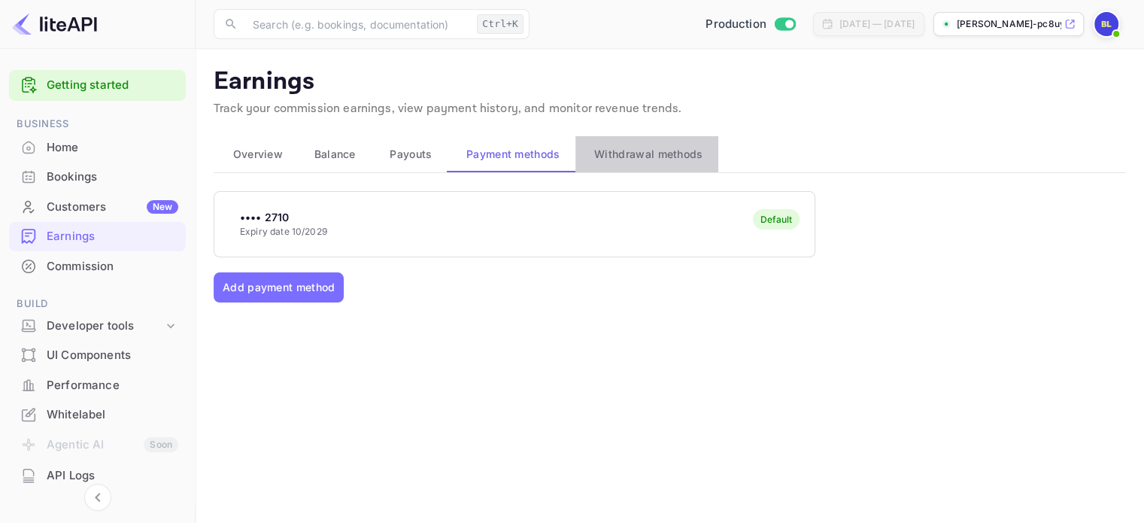
click at [643, 145] on span "Withdrawal methods" at bounding box center [648, 154] width 108 height 18
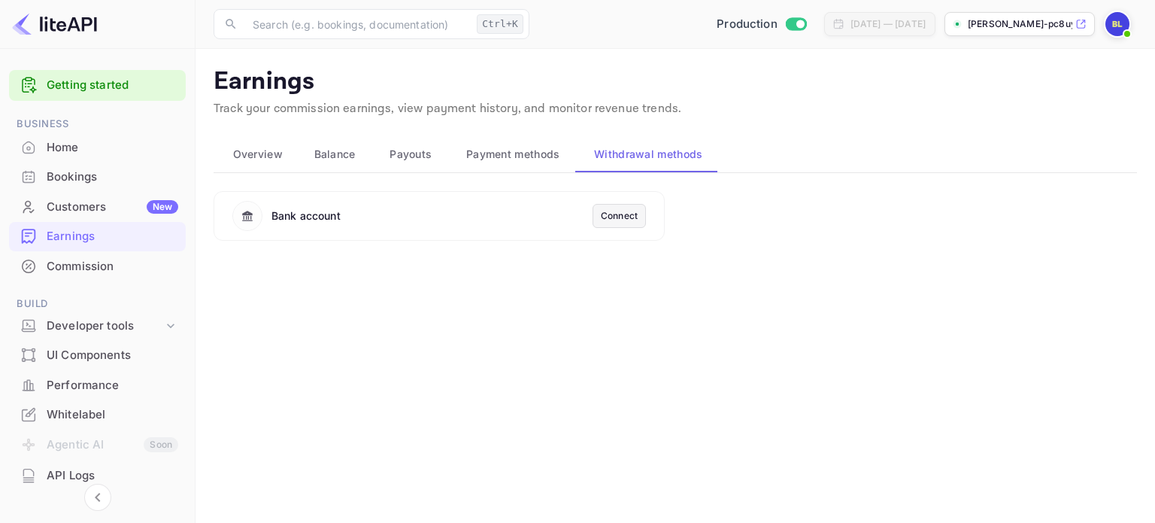
click at [541, 150] on span "Payment methods" at bounding box center [513, 154] width 94 height 18
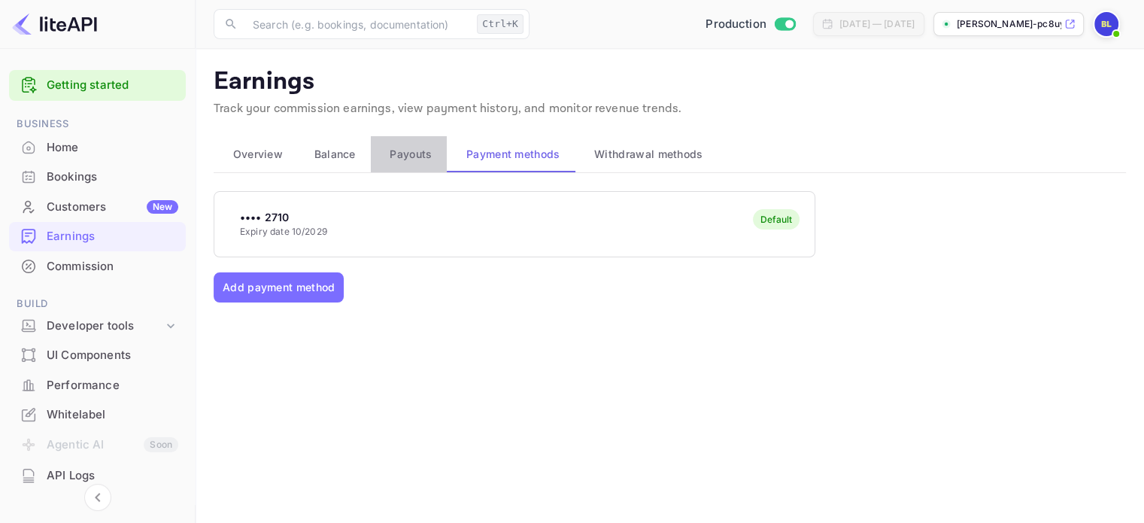
click at [386, 150] on div "Payouts" at bounding box center [409, 154] width 53 height 18
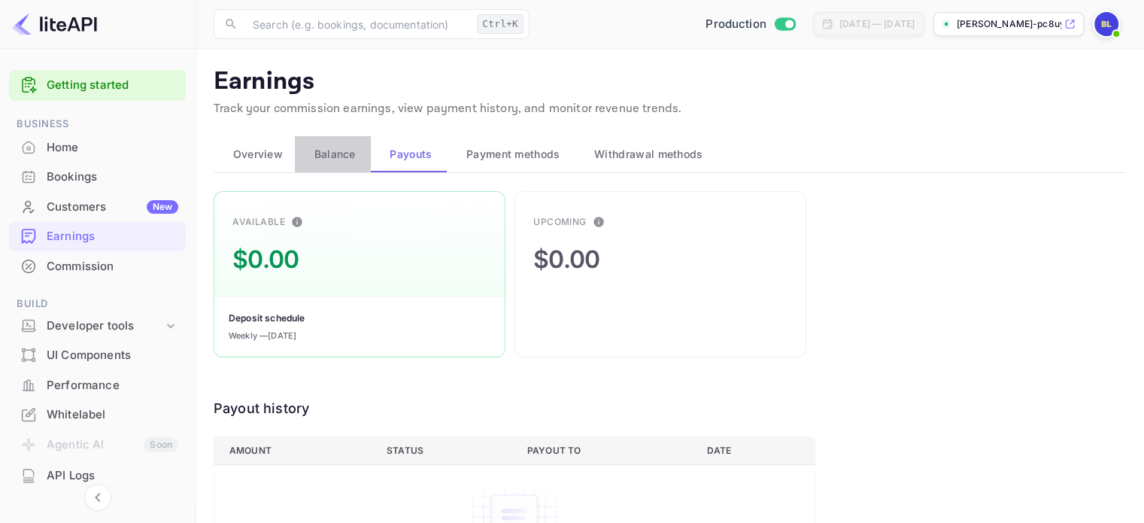
click at [318, 156] on span "Balance" at bounding box center [334, 154] width 41 height 18
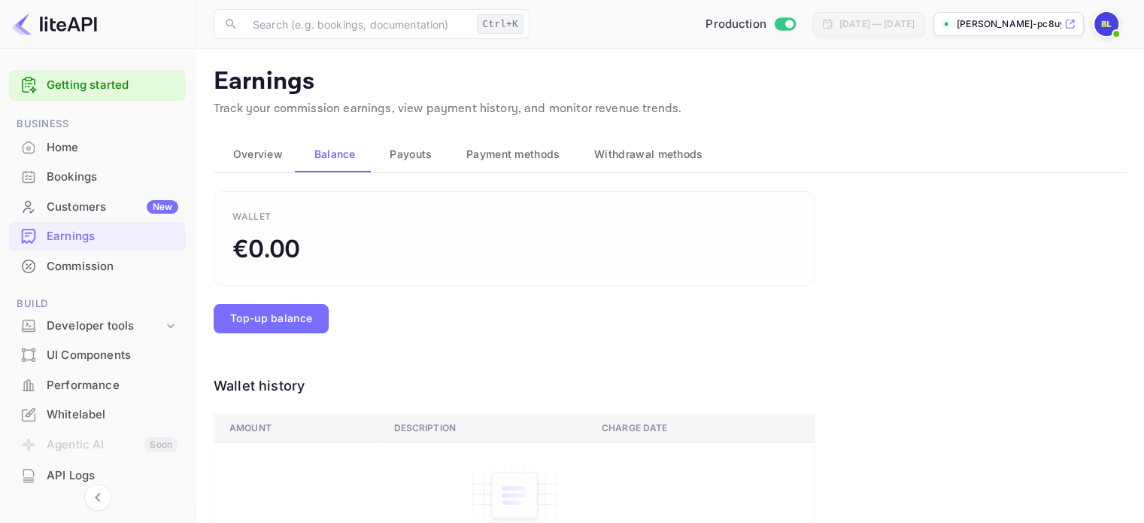
click at [275, 153] on span "Overview" at bounding box center [258, 154] width 50 height 18
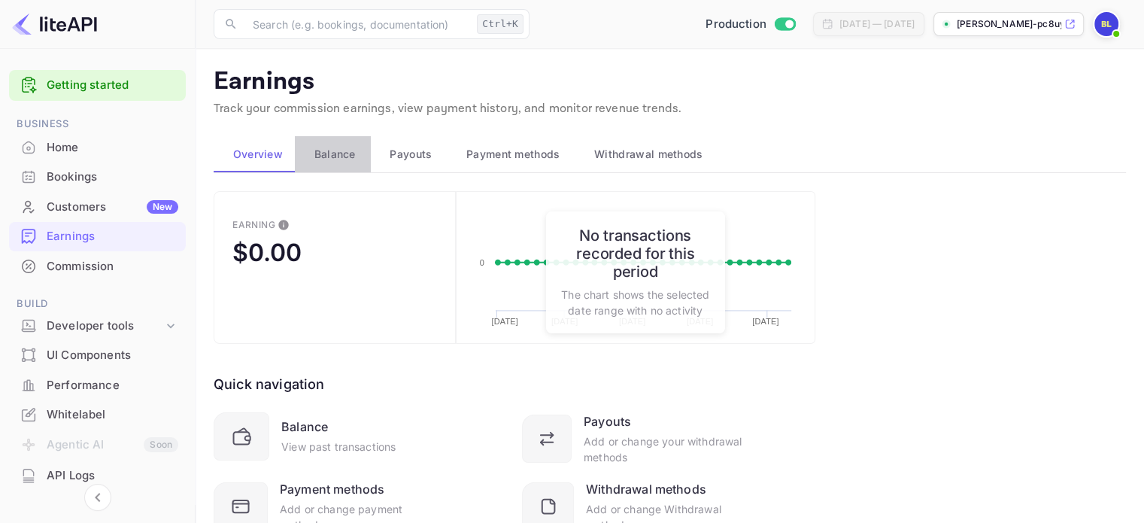
click at [338, 153] on span "Balance" at bounding box center [334, 154] width 41 height 18
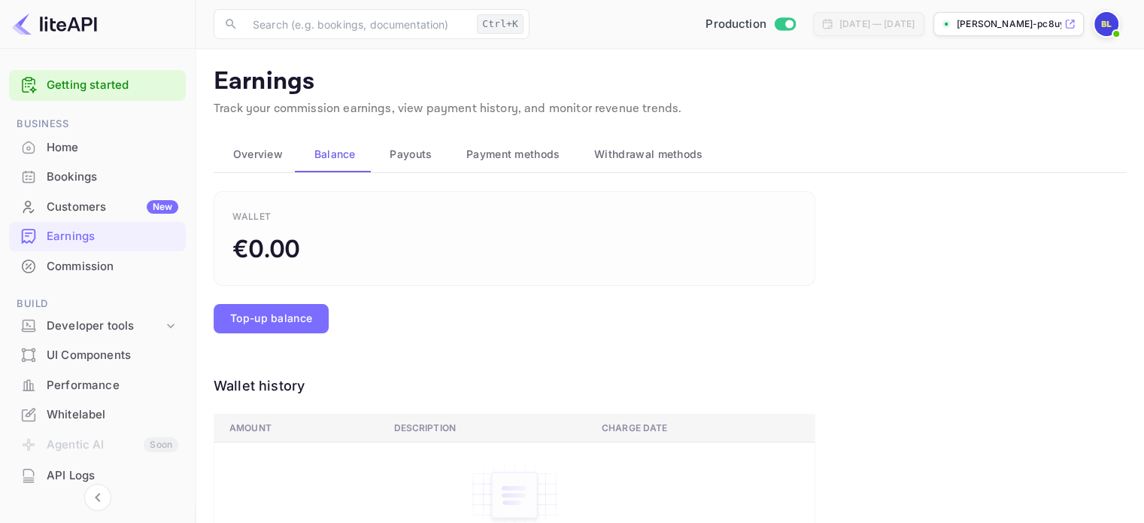
click at [1116, 20] on img at bounding box center [1106, 24] width 24 height 24
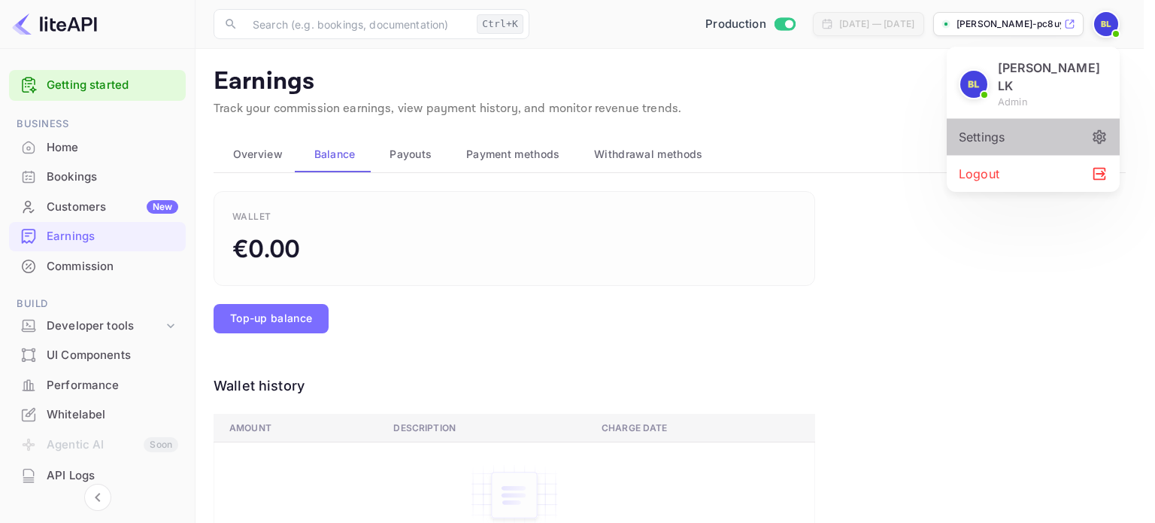
click at [1068, 119] on div "Settings" at bounding box center [1033, 137] width 173 height 36
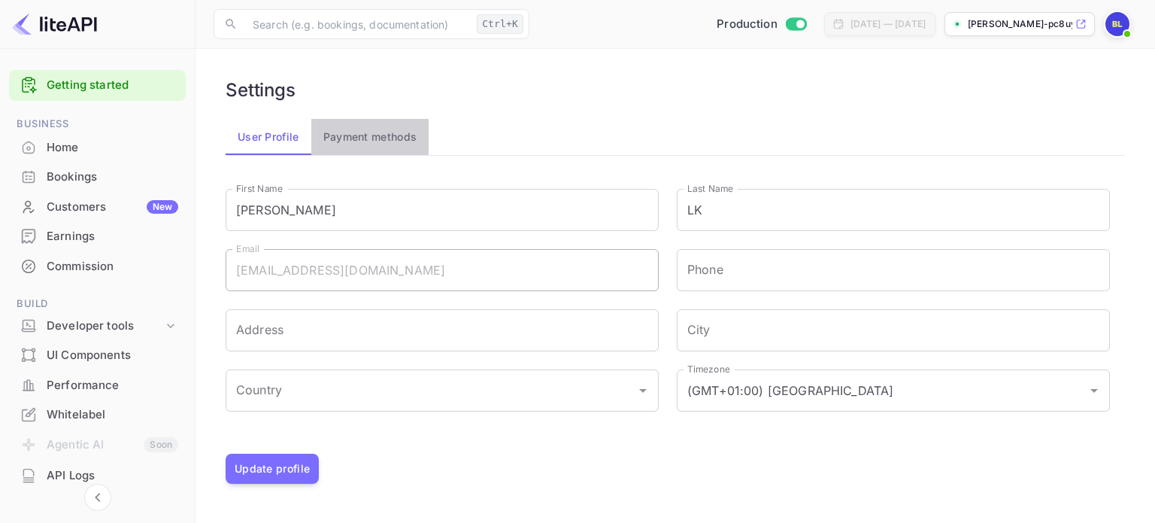
click at [357, 129] on button "Payment methods" at bounding box center [370, 137] width 118 height 36
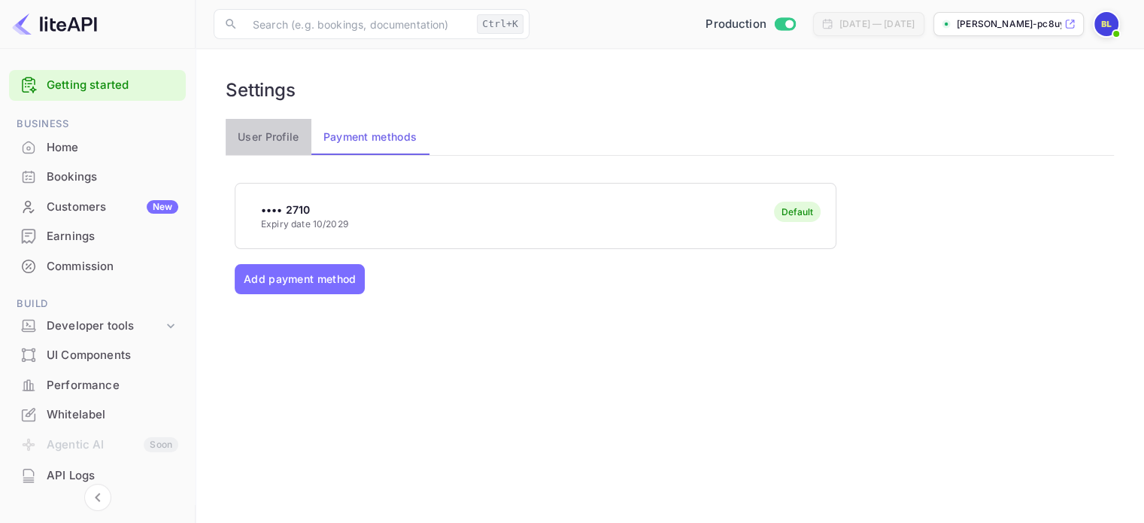
click at [267, 142] on button "User Profile" at bounding box center [269, 137] width 86 height 36
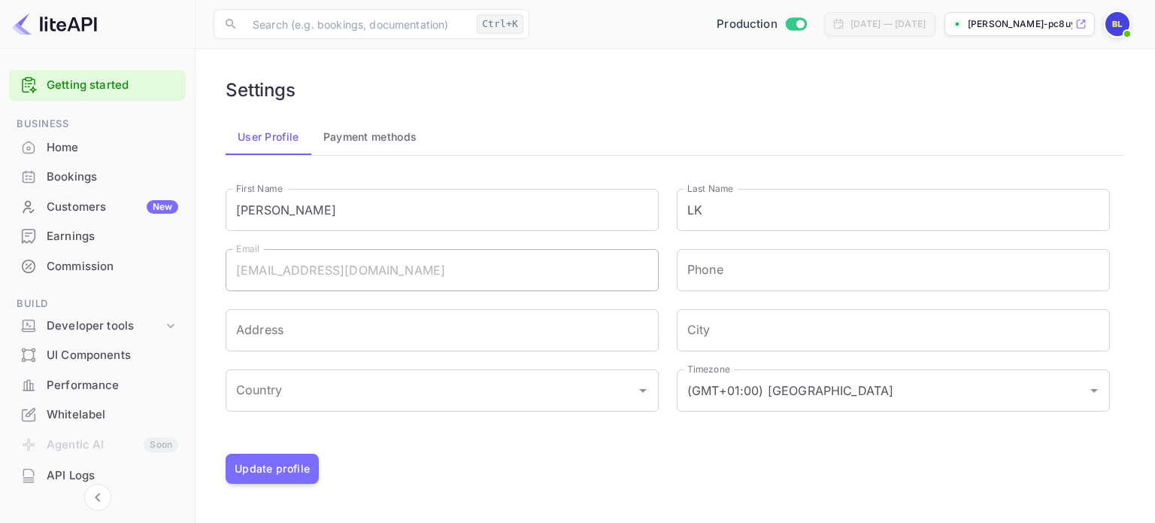
scroll to position [201, 0]
